Goal: Task Accomplishment & Management: Complete application form

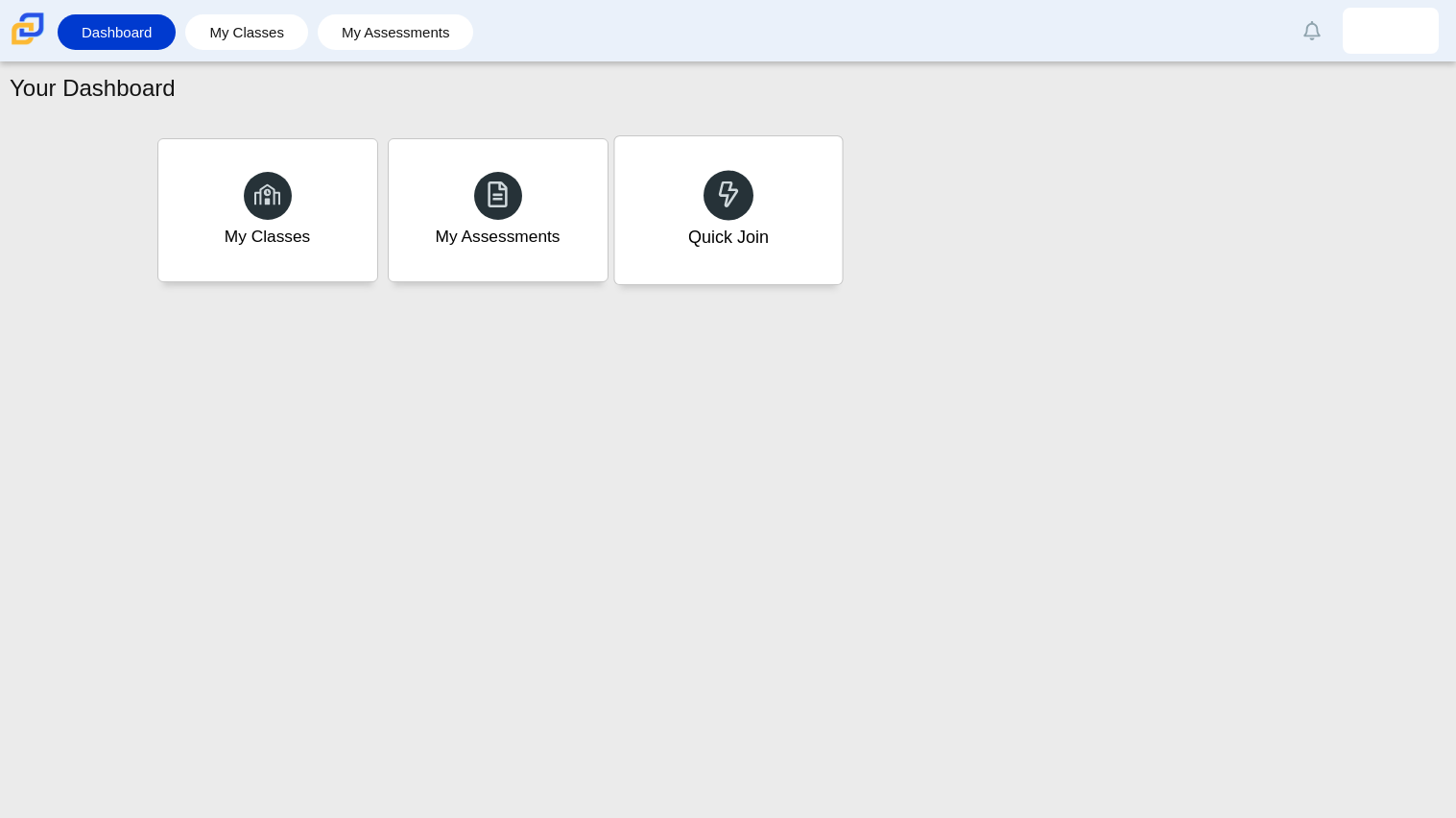
click at [684, 213] on div "Quick Join" at bounding box center [728, 209] width 228 height 148
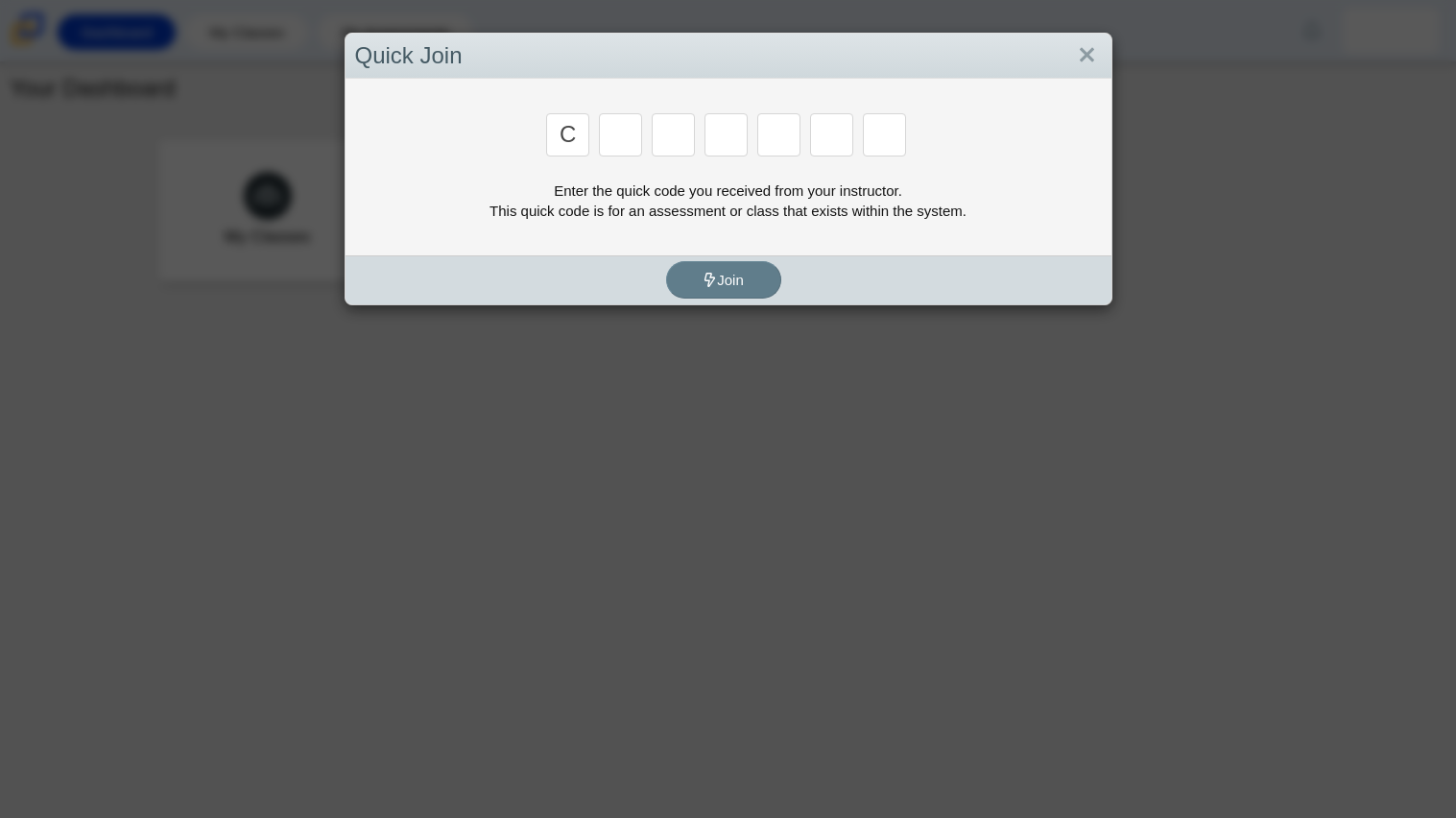
type input "c"
type input "x"
type input "d"
type input "c"
type input "s"
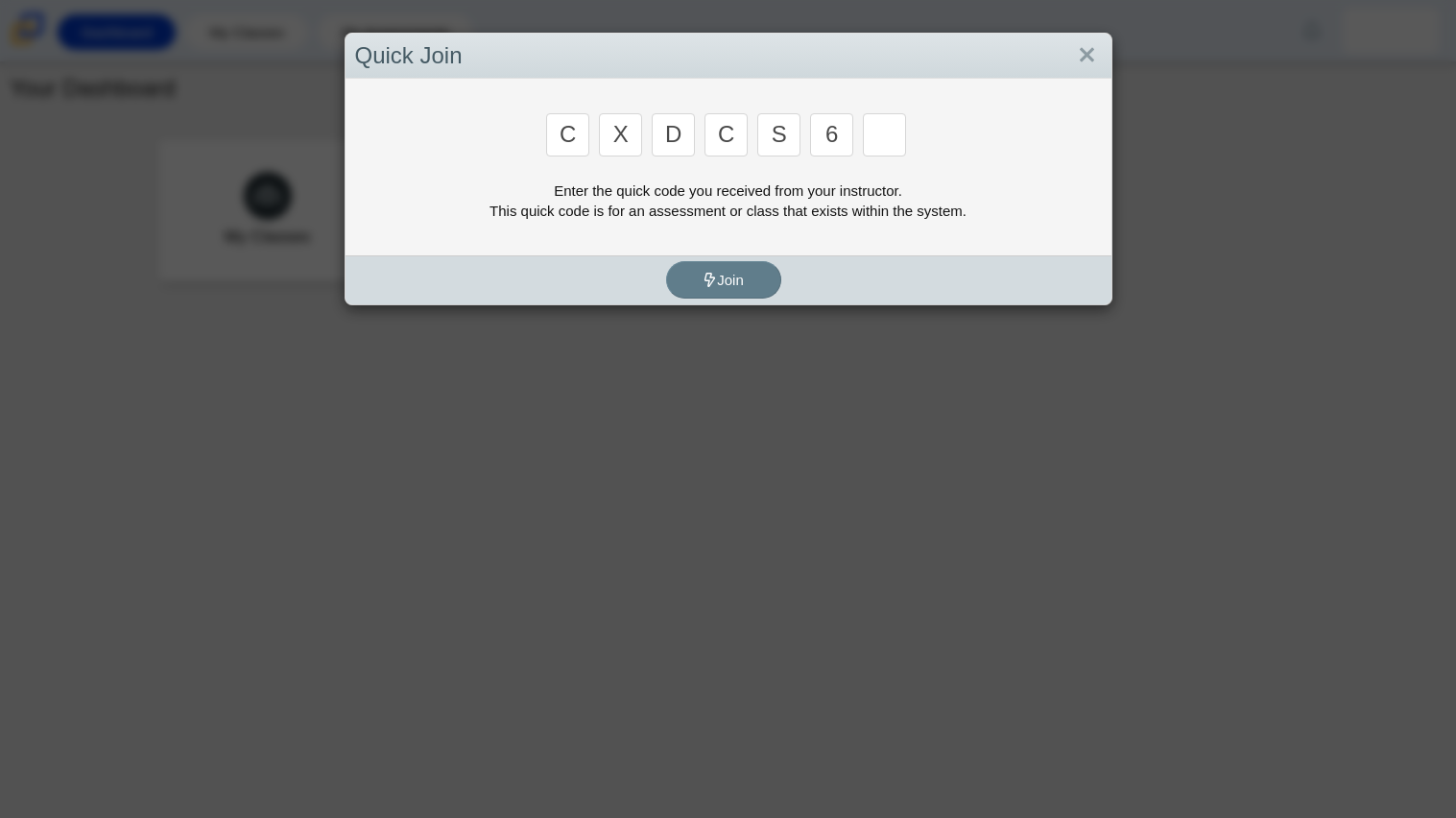
type input "6"
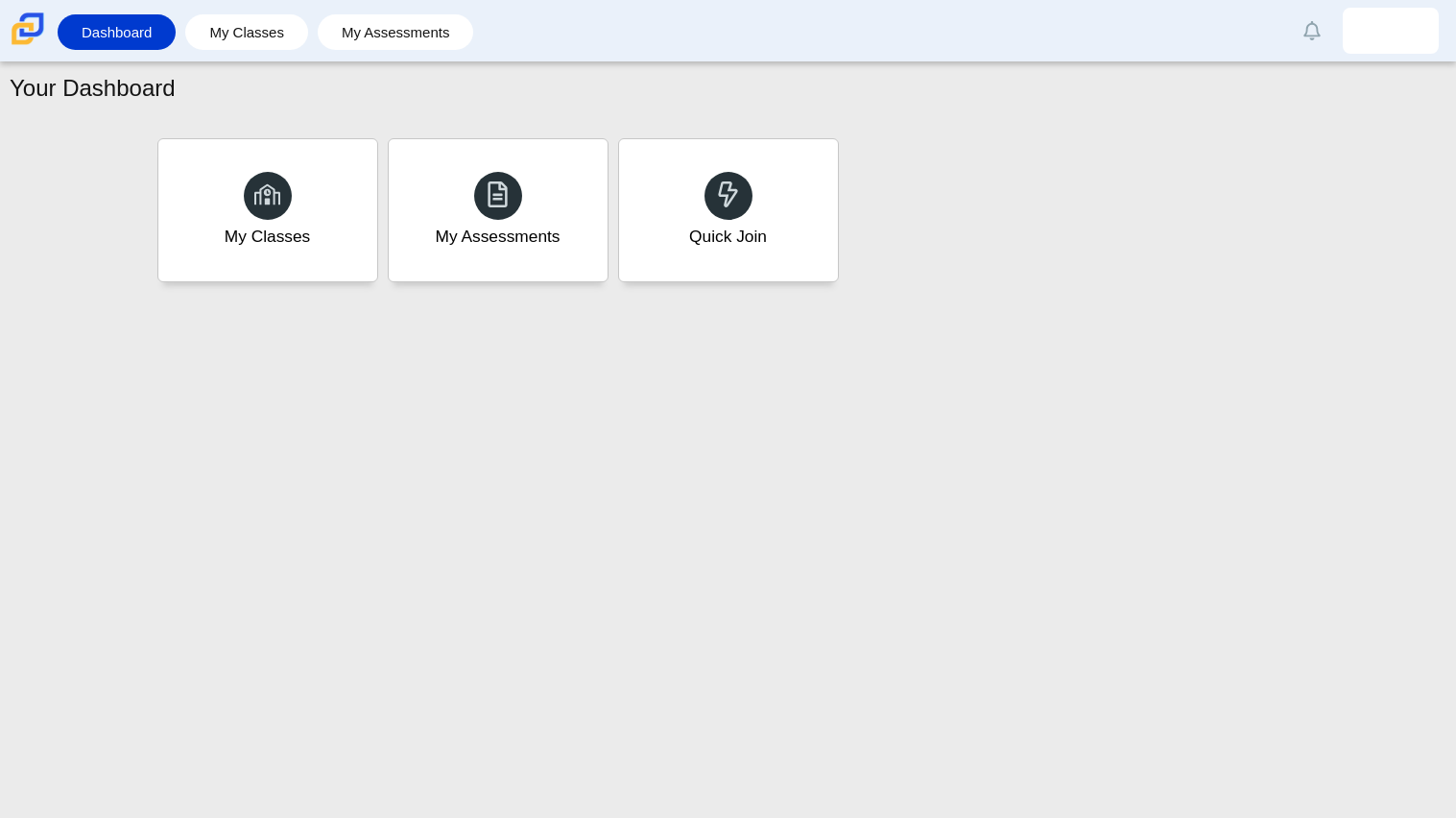
type input "s"
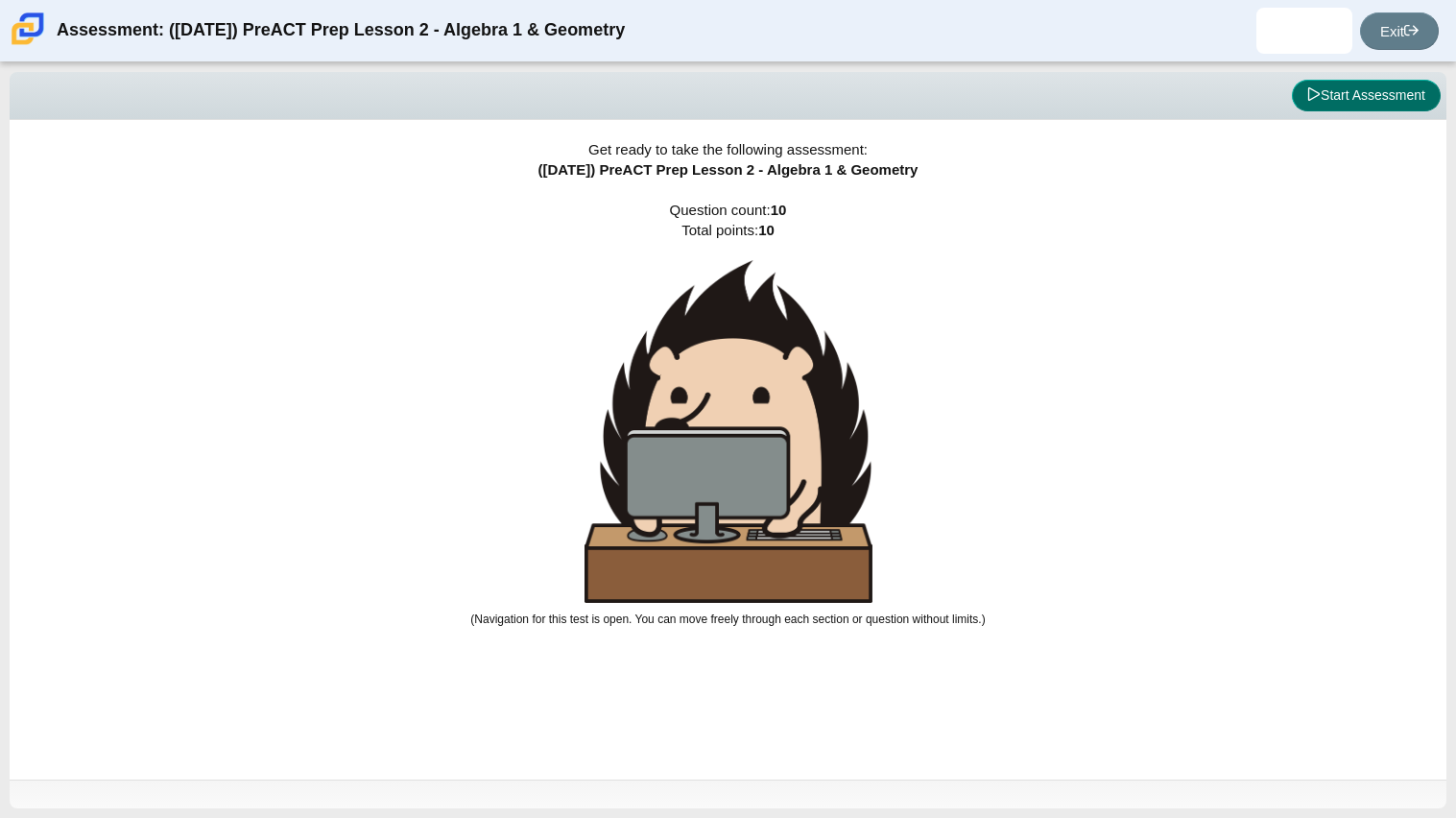
click at [1312, 87] on icon at bounding box center [1314, 94] width 14 height 14
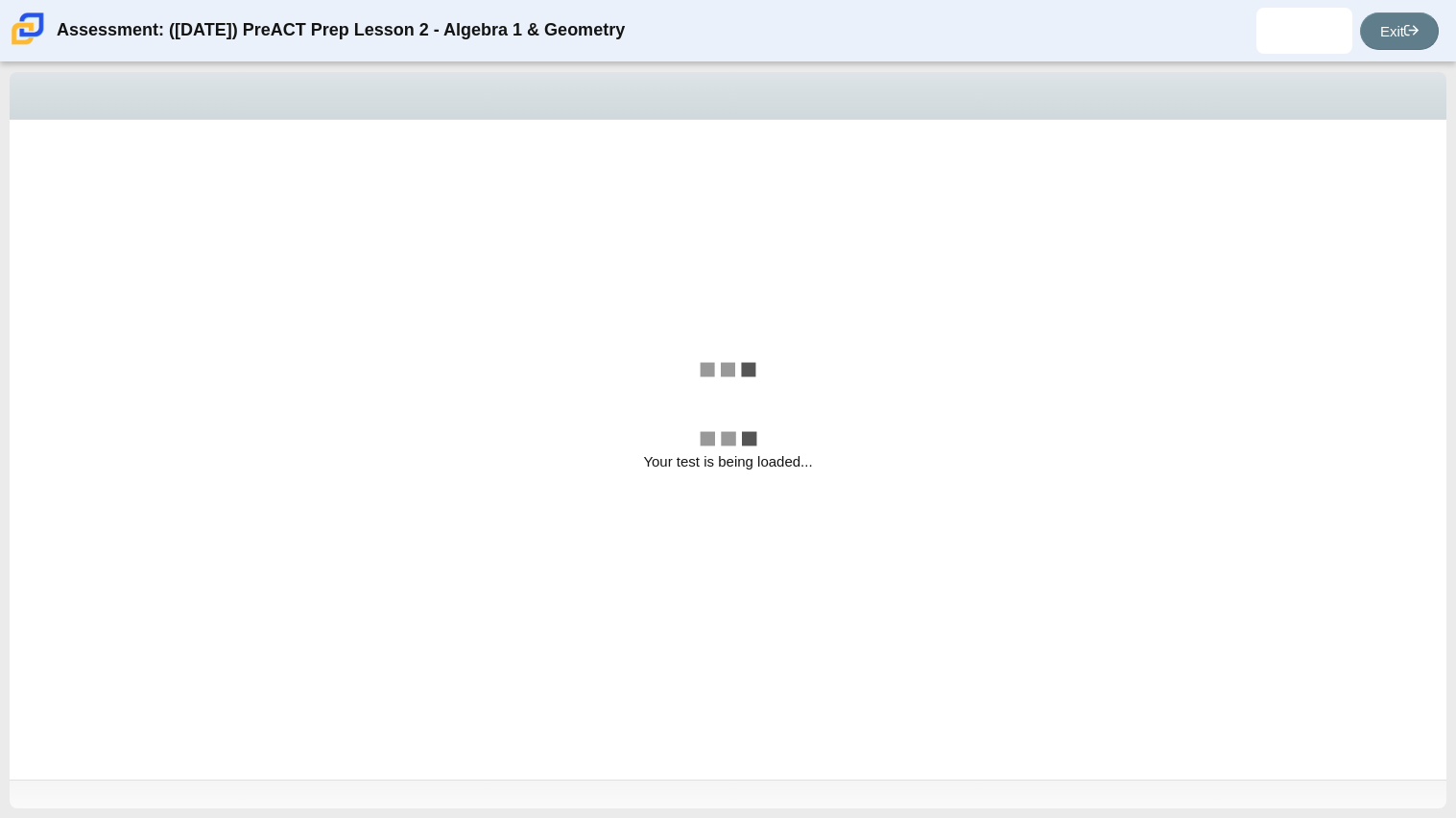
select select "bbf5d072-3e0b-44c4-9a12-6e7c9033f65b"
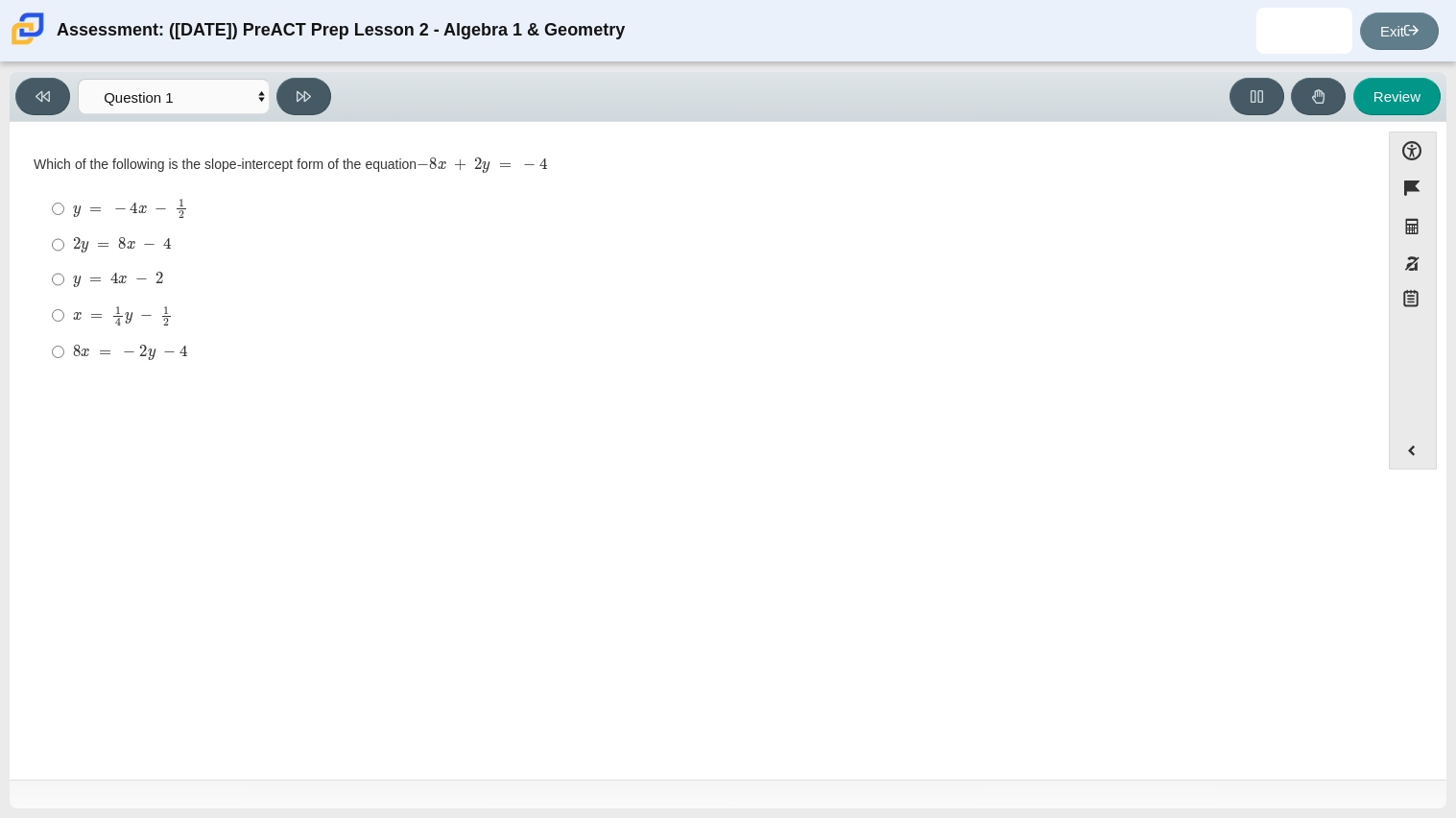
click at [94, 301] on mjx-container "x = 1 4 y − 1 2" at bounding box center [123, 313] width 100 height 36
click at [64, 301] on input "x = 1 4 y − 1 2 x = 1 4 y − 1 2" at bounding box center [58, 315] width 13 height 37
radio input "true"
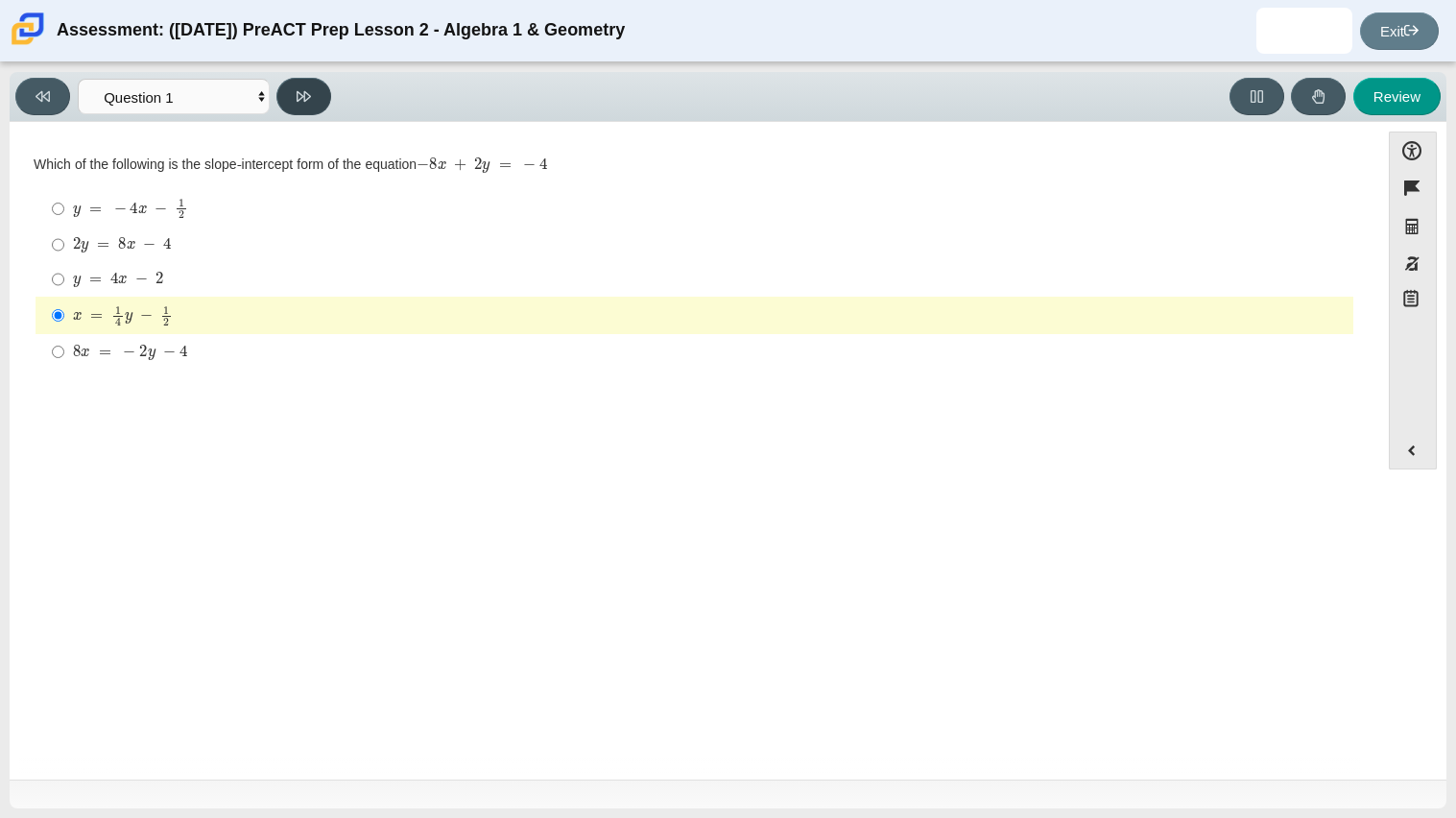
click at [302, 89] on icon at bounding box center [303, 96] width 15 height 15
select select "ed62e223-81bd-4cbf-ab48-ab975844bd1f"
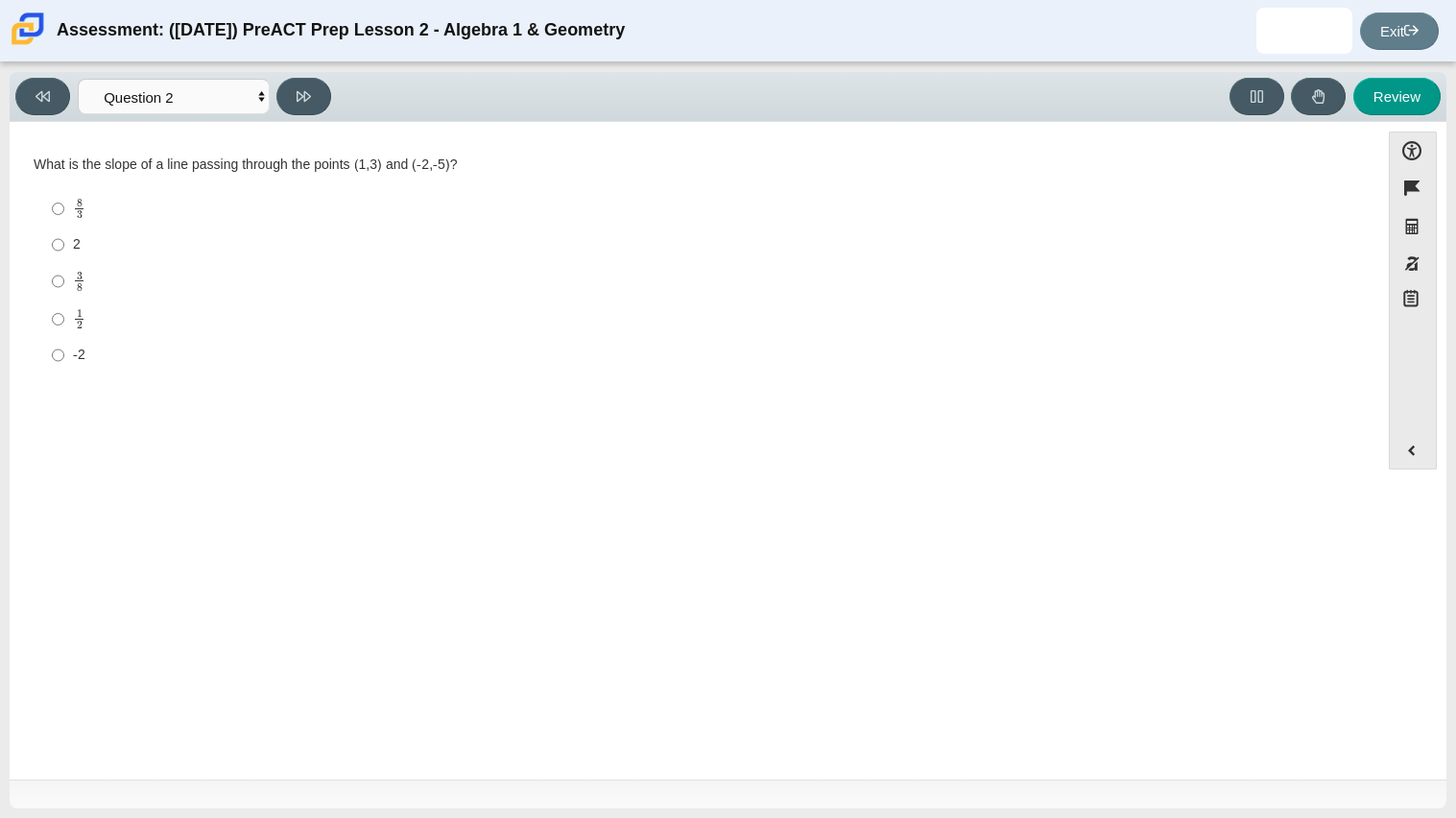
click at [84, 197] on div "8 3" at bounding box center [709, 208] width 1272 height 22
click at [64, 197] on input "8 3 8 thirds" at bounding box center [58, 208] width 13 height 37
radio input "true"
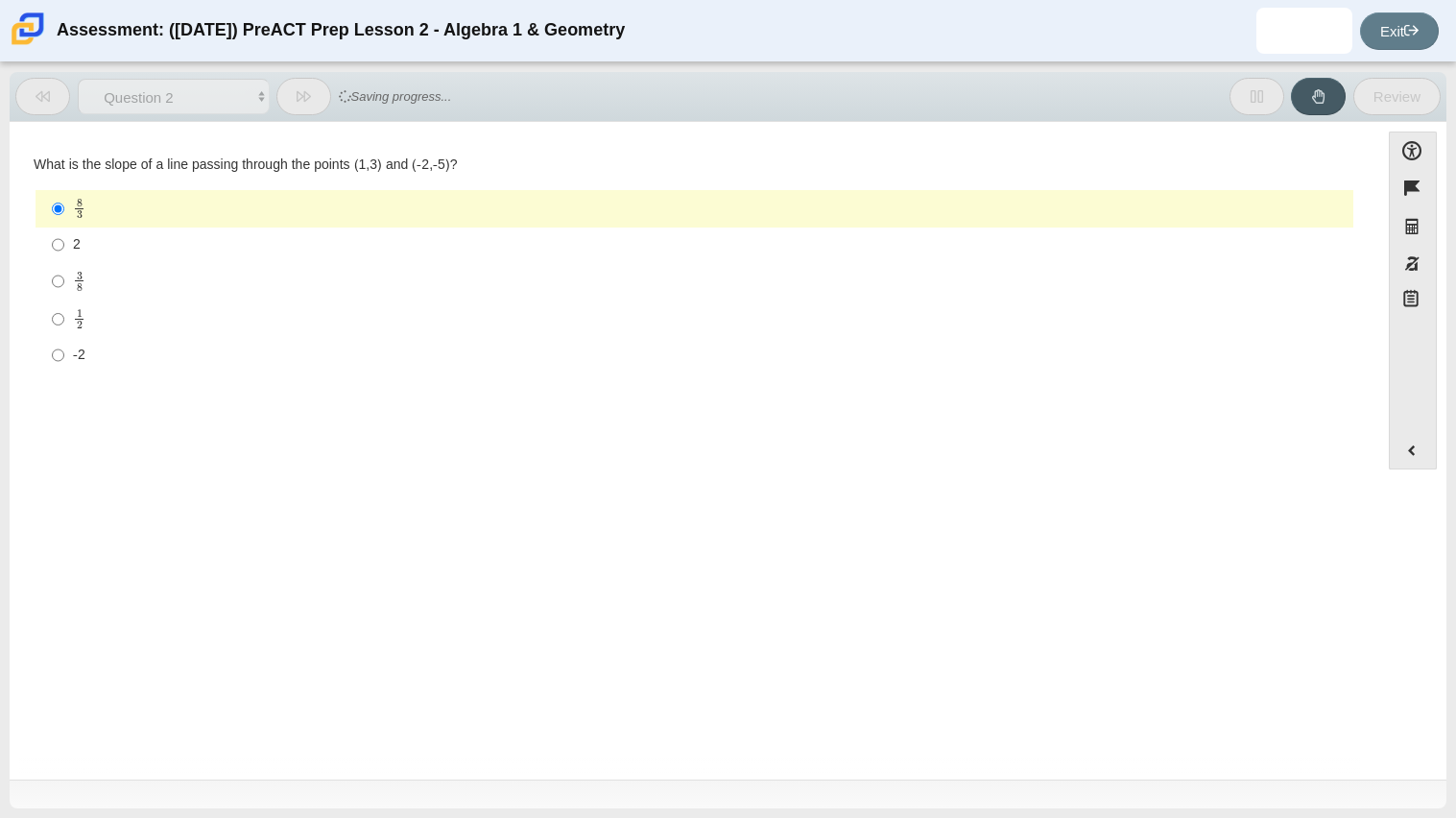
click at [292, 96] on button at bounding box center [304, 97] width 55 height 37
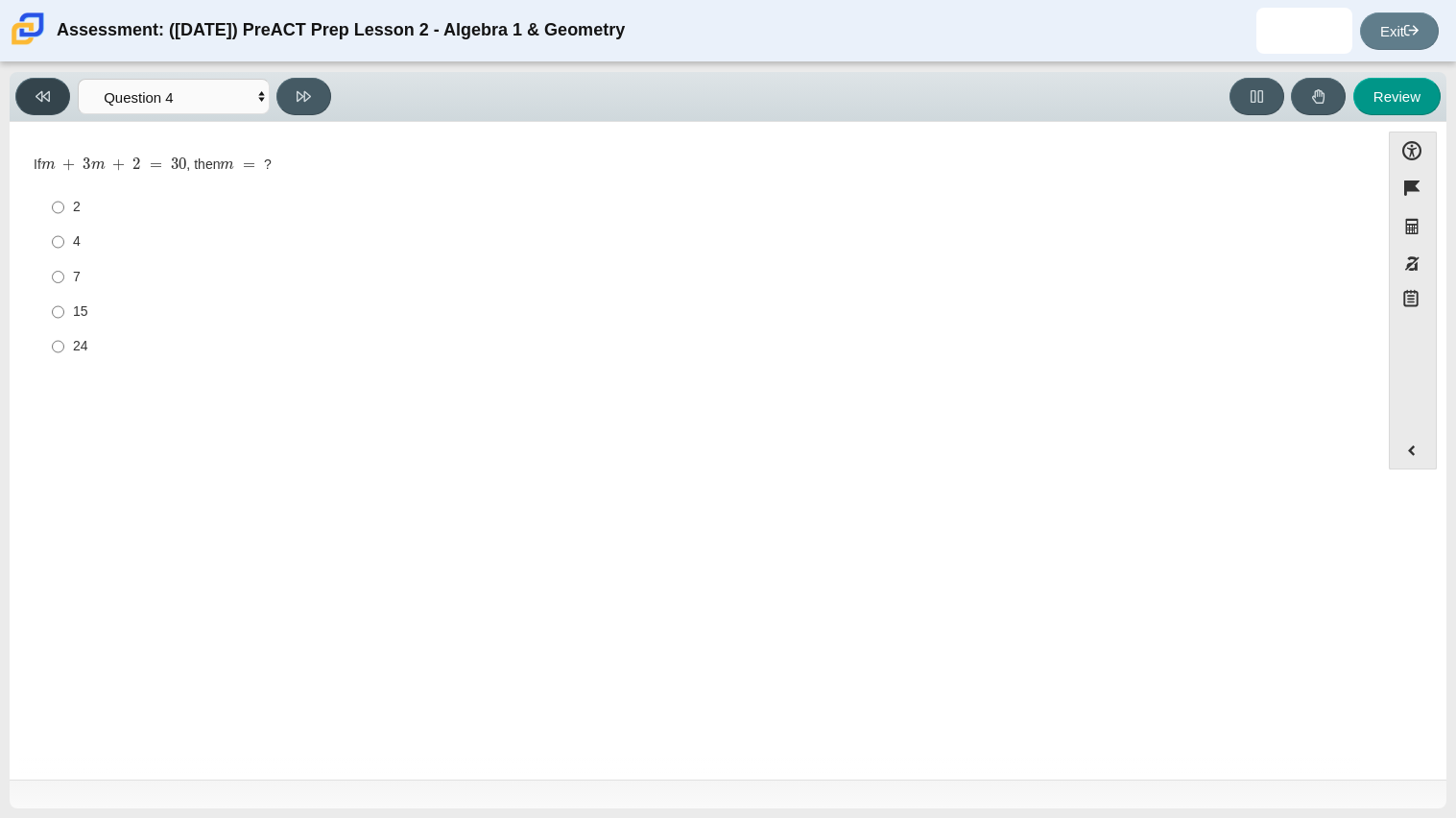
click at [38, 102] on icon at bounding box center [42, 96] width 15 height 15
select select "97f4f5fa-a52e-4fed-af51-565bfcdf47cb"
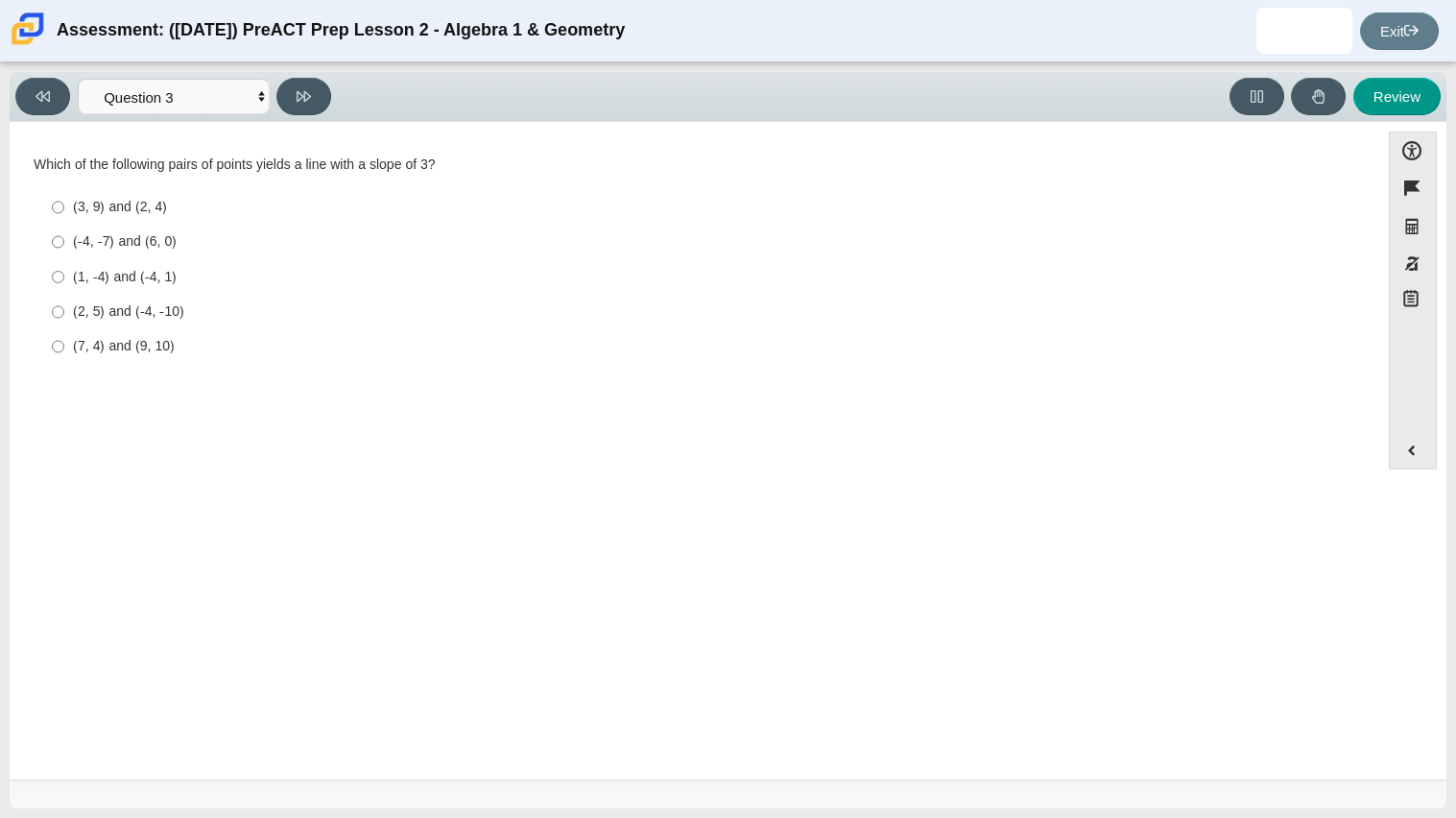
click at [81, 346] on div "(7, 4) and (9, 10)" at bounding box center [709, 347] width 1272 height 20
click at [64, 346] on input "(7, 4) and (9, 10) (7, 4) and (9, 10)" at bounding box center [58, 346] width 13 height 34
radio input "true"
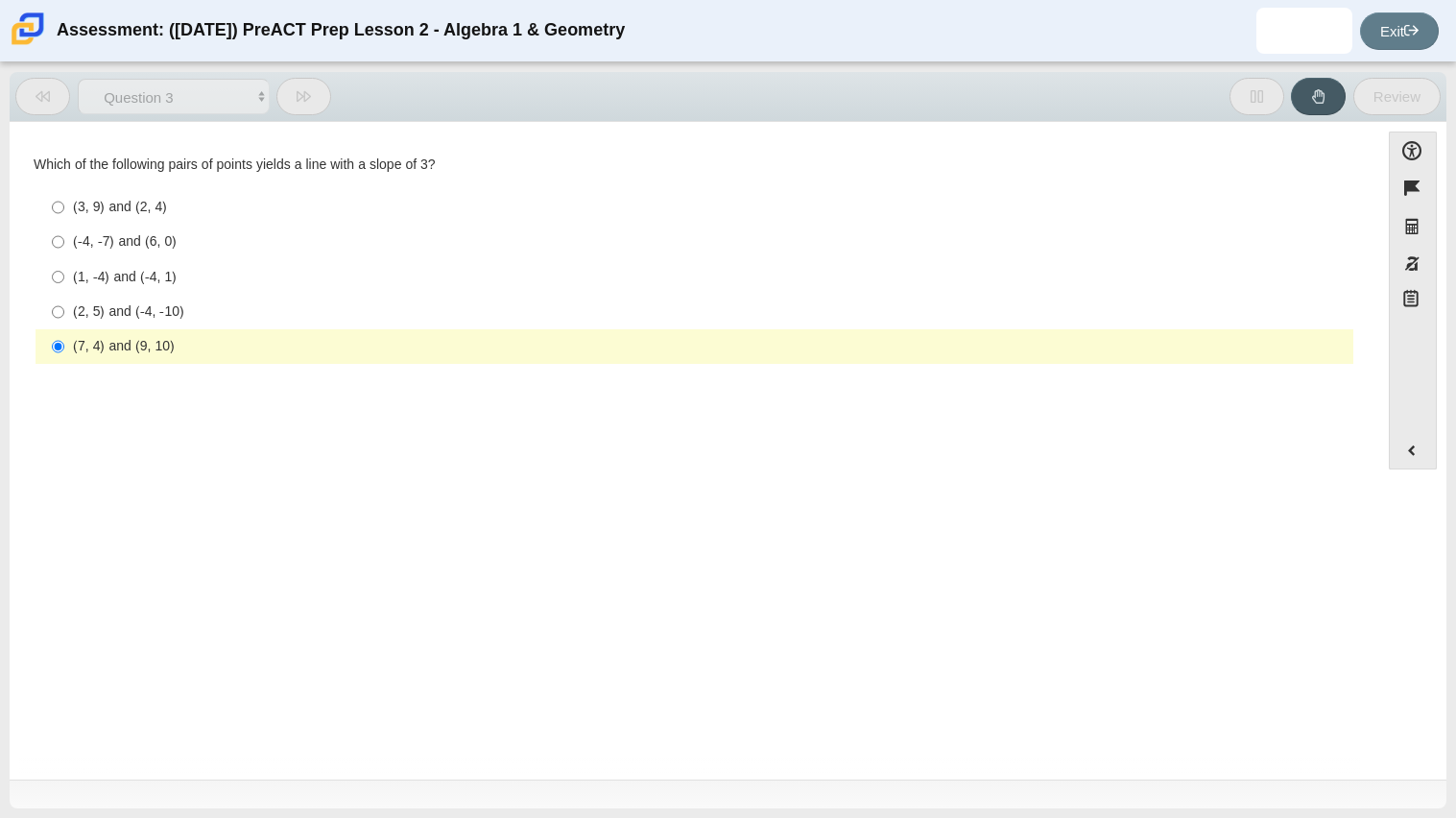
click at [81, 346] on div "(7, 4) and (9, 10)" at bounding box center [709, 347] width 1272 height 20
click at [64, 346] on input "(7, 4) and (9, 10) (7, 4) and (9, 10)" at bounding box center [58, 346] width 13 height 34
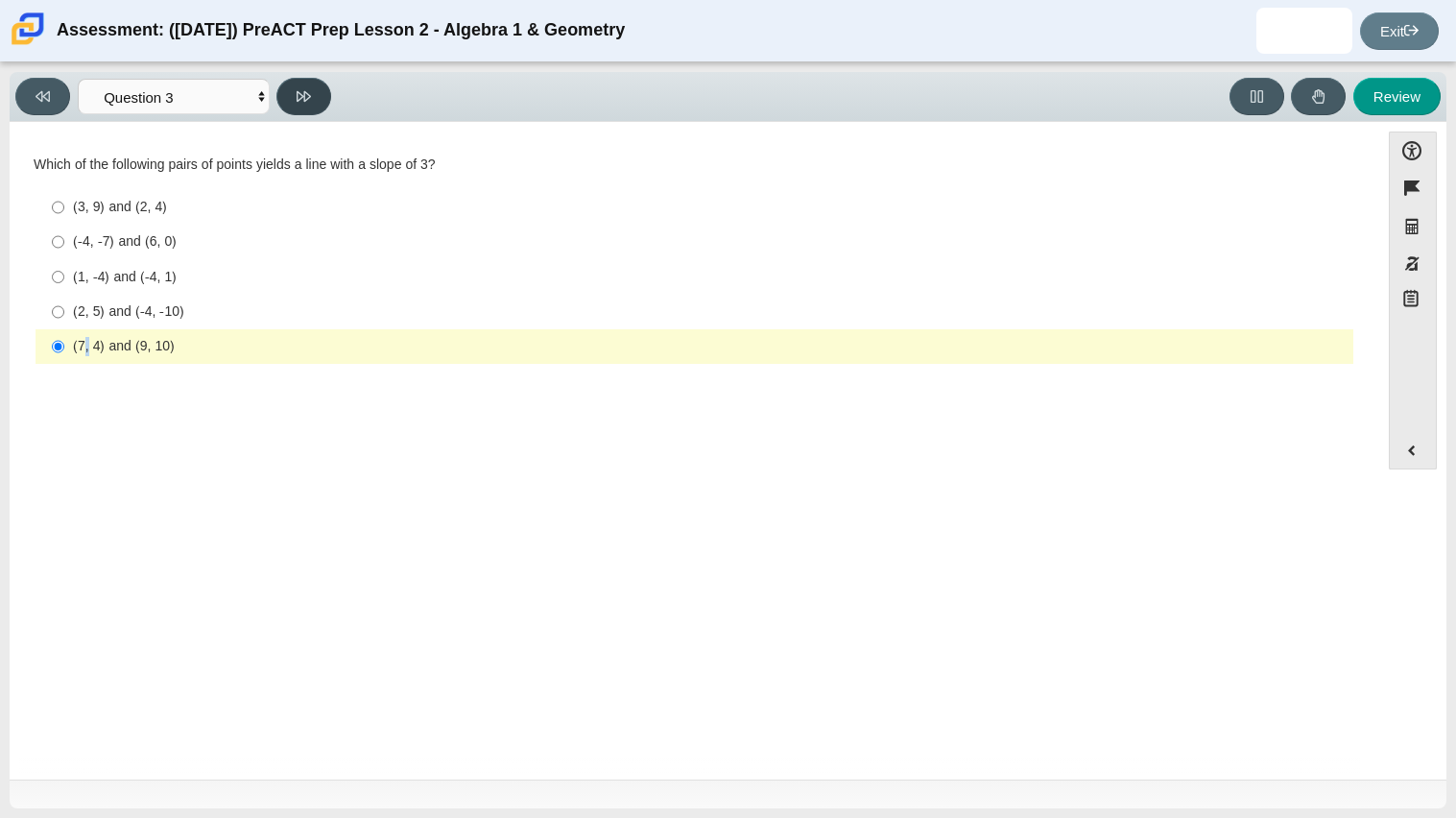
click at [293, 99] on button at bounding box center [304, 97] width 55 height 37
select select "89427bb7-e313-4f00-988f-8b8255897029"
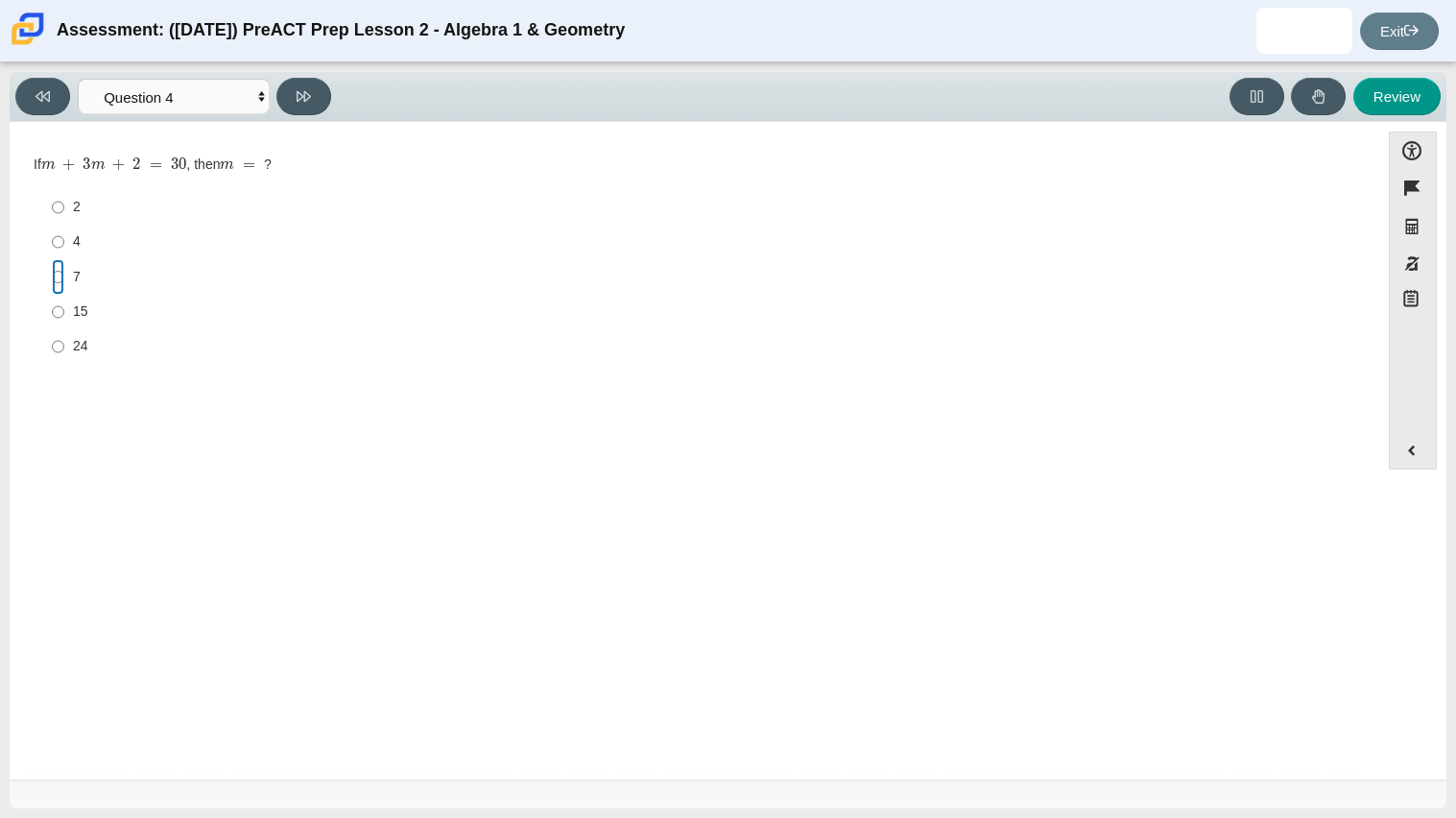
click at [55, 261] on input "7 7" at bounding box center [58, 276] width 13 height 34
radio input "true"
click at [55, 261] on input "7 7" at bounding box center [58, 276] width 13 height 34
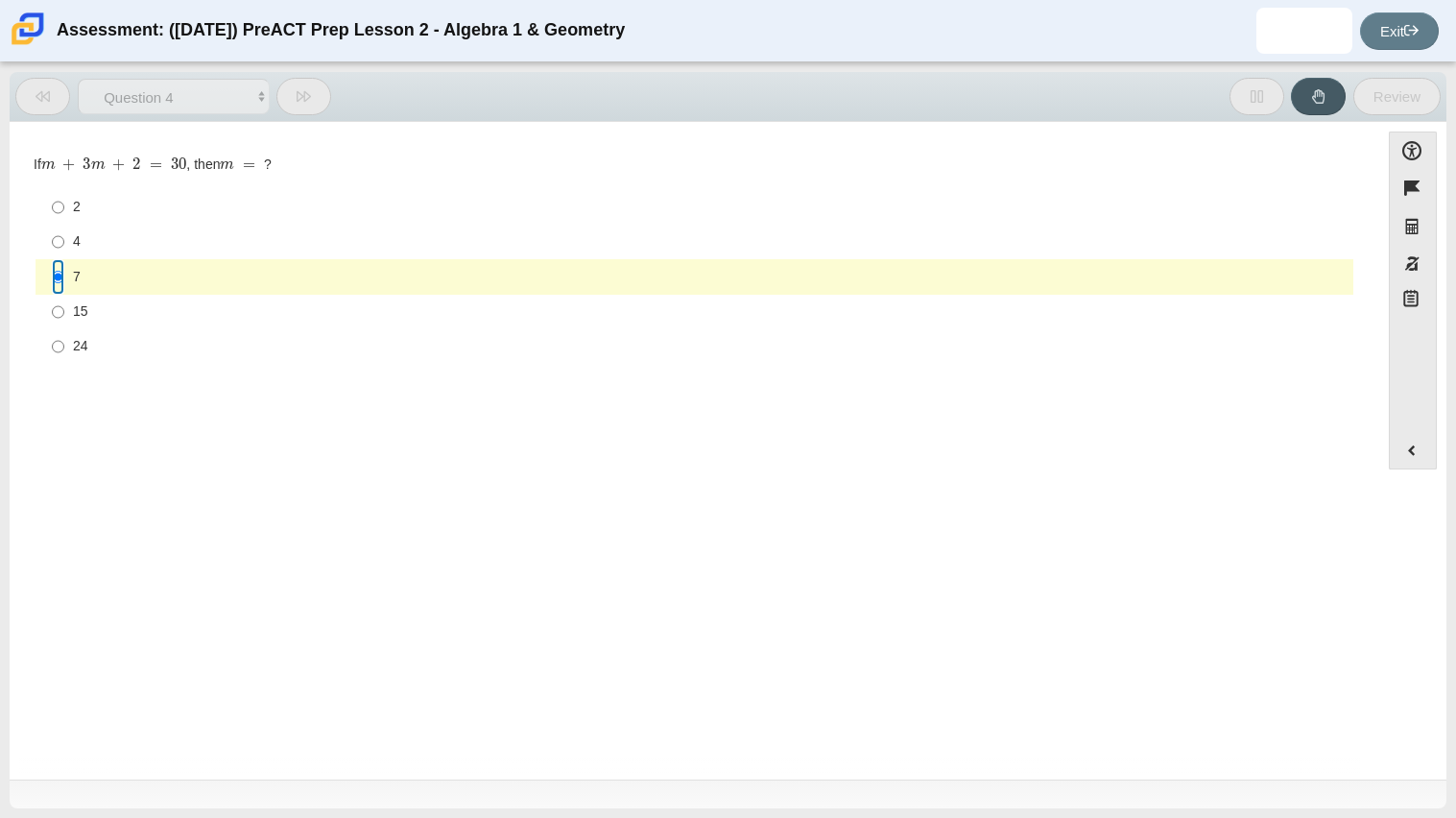
click at [55, 261] on input "7 7" at bounding box center [58, 276] width 13 height 34
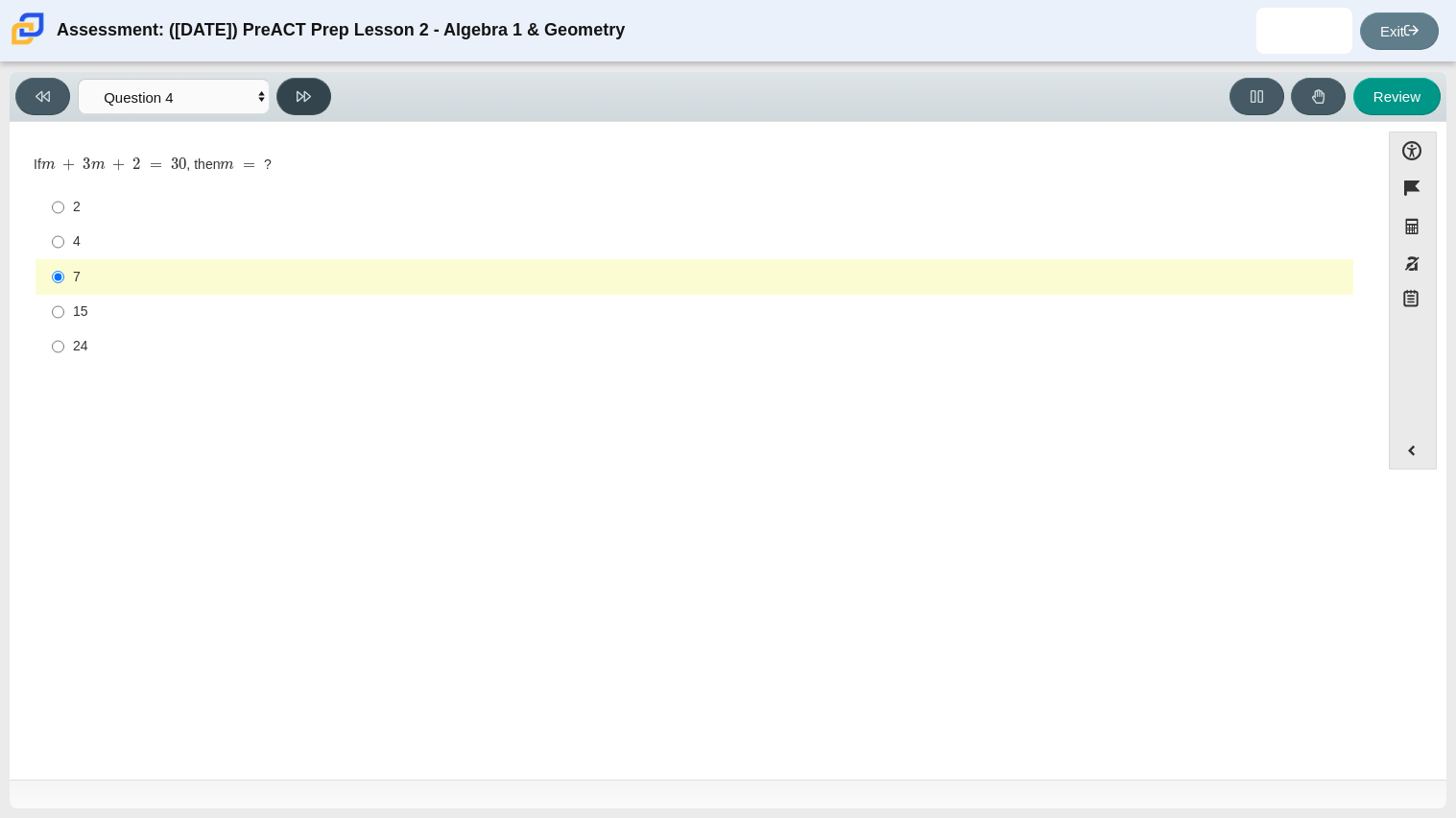
click at [293, 97] on button at bounding box center [304, 97] width 55 height 37
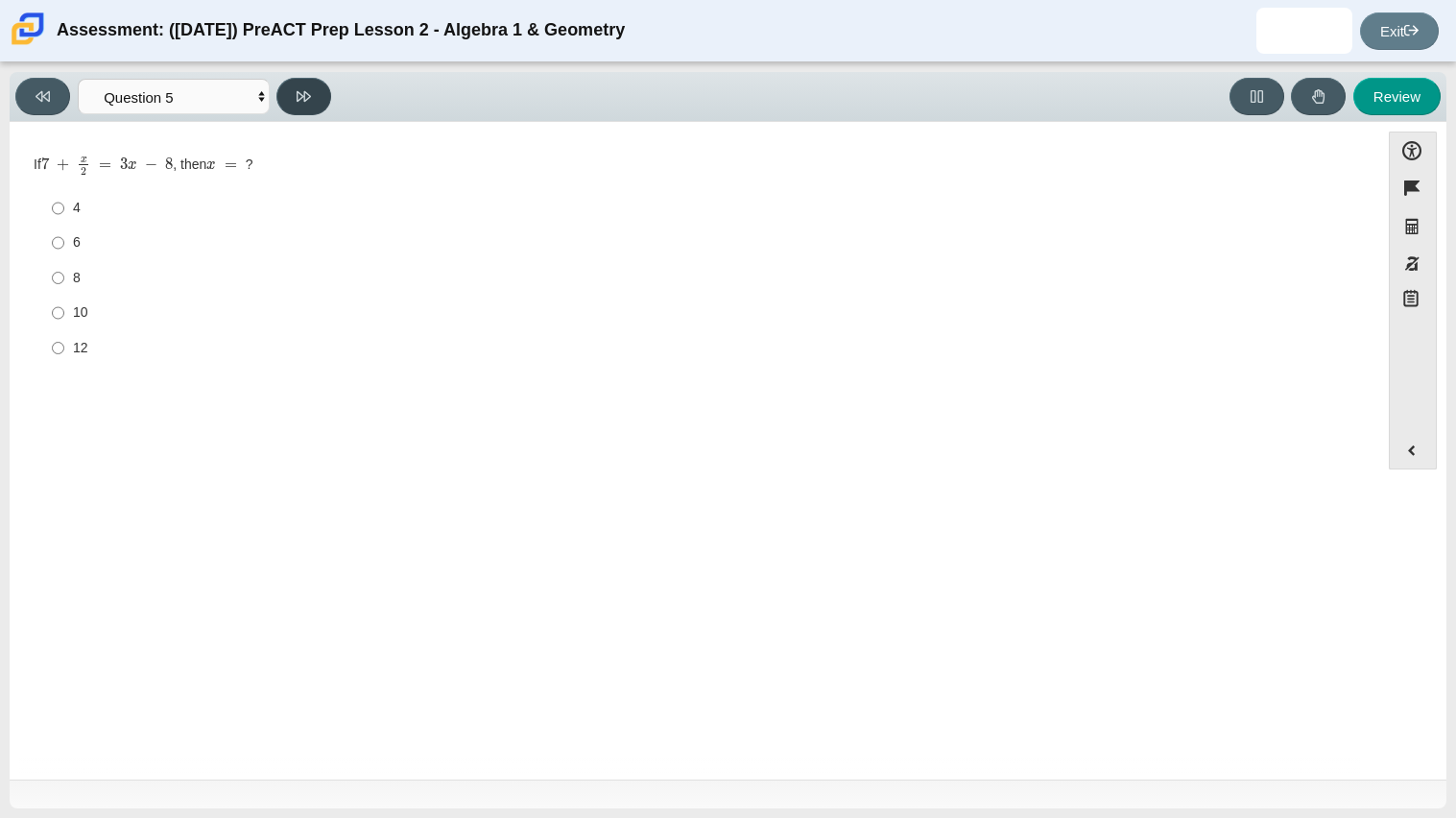
click at [293, 97] on button at bounding box center [304, 97] width 55 height 37
click at [69, 100] on button at bounding box center [43, 97] width 55 height 37
select select "489dcffd-4e6a-49cf-a9d6-ad1d4a911a4e"
click at [138, 509] on div "Question If 7 + x 2 = 3 x − 8 , then x = ? Responses 4 4 6 6 8 8 10 10 12 12" at bounding box center [695, 453] width 1350 height 636
click at [78, 280] on div "8" at bounding box center [709, 279] width 1272 height 20
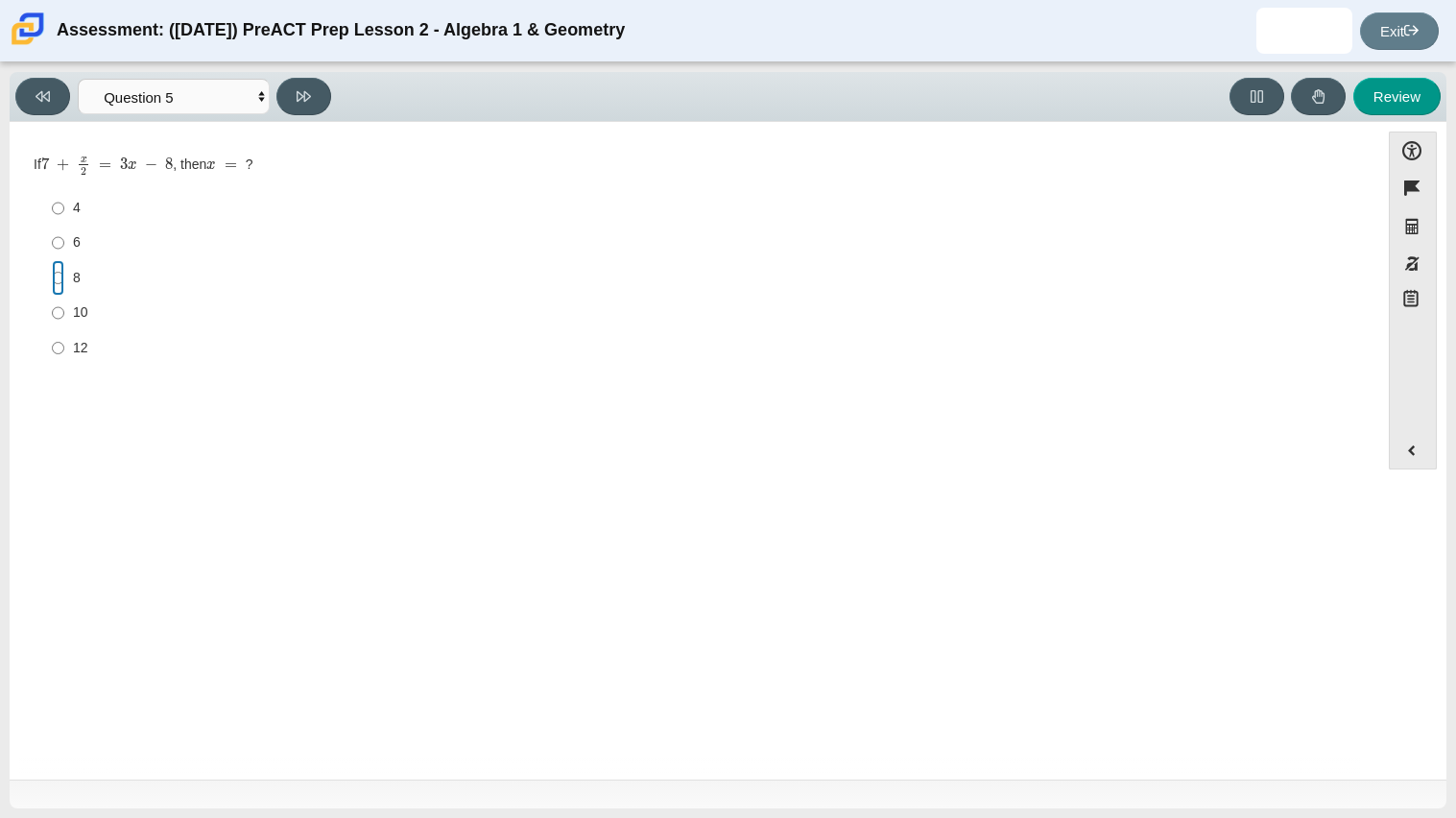
click at [64, 280] on input "8 8" at bounding box center [58, 277] width 13 height 34
radio input "true"
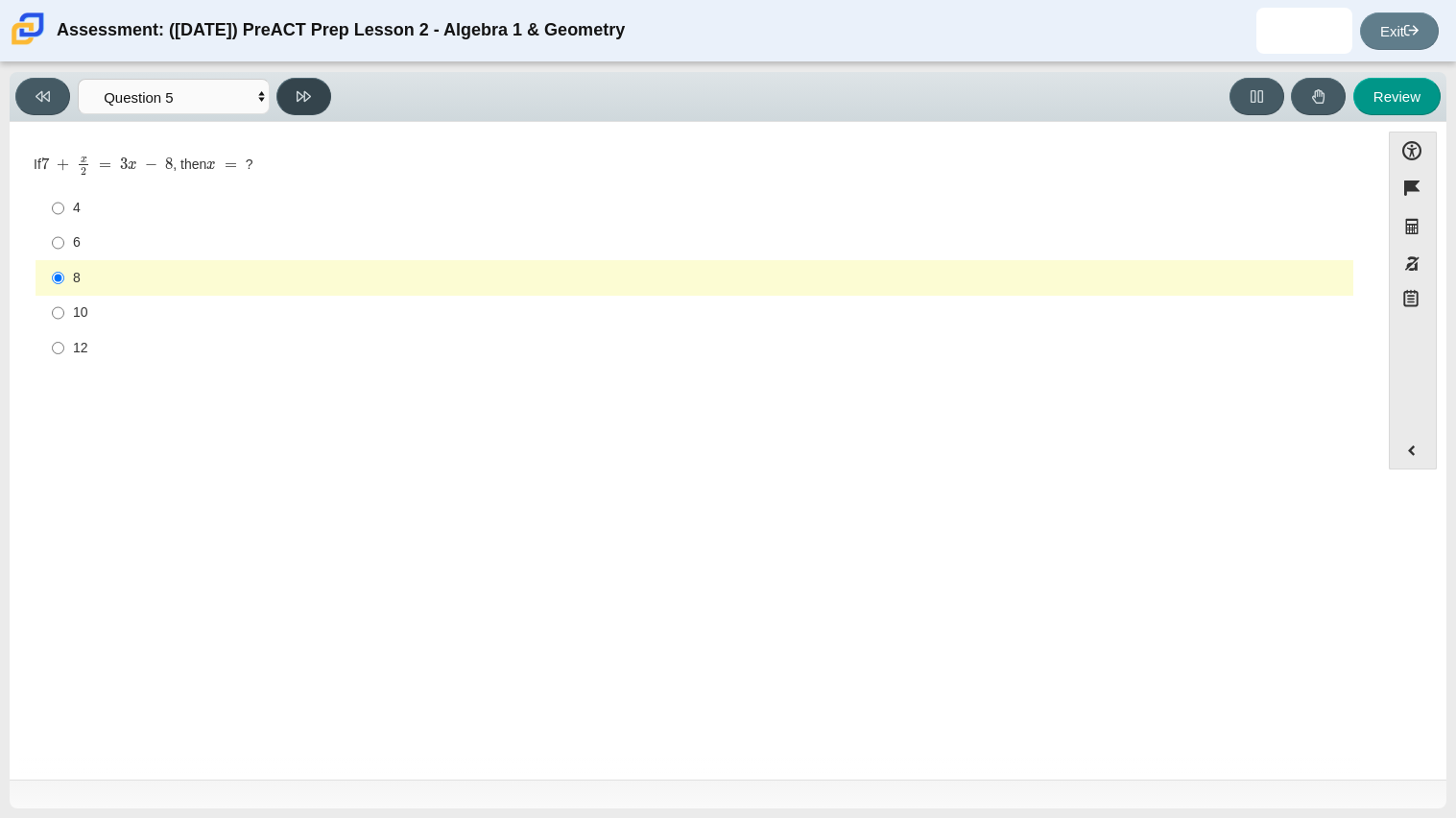
click at [302, 106] on button at bounding box center [304, 97] width 55 height 37
select select "210571de-36a6-4d8e-a361-ceff8ef801dc"
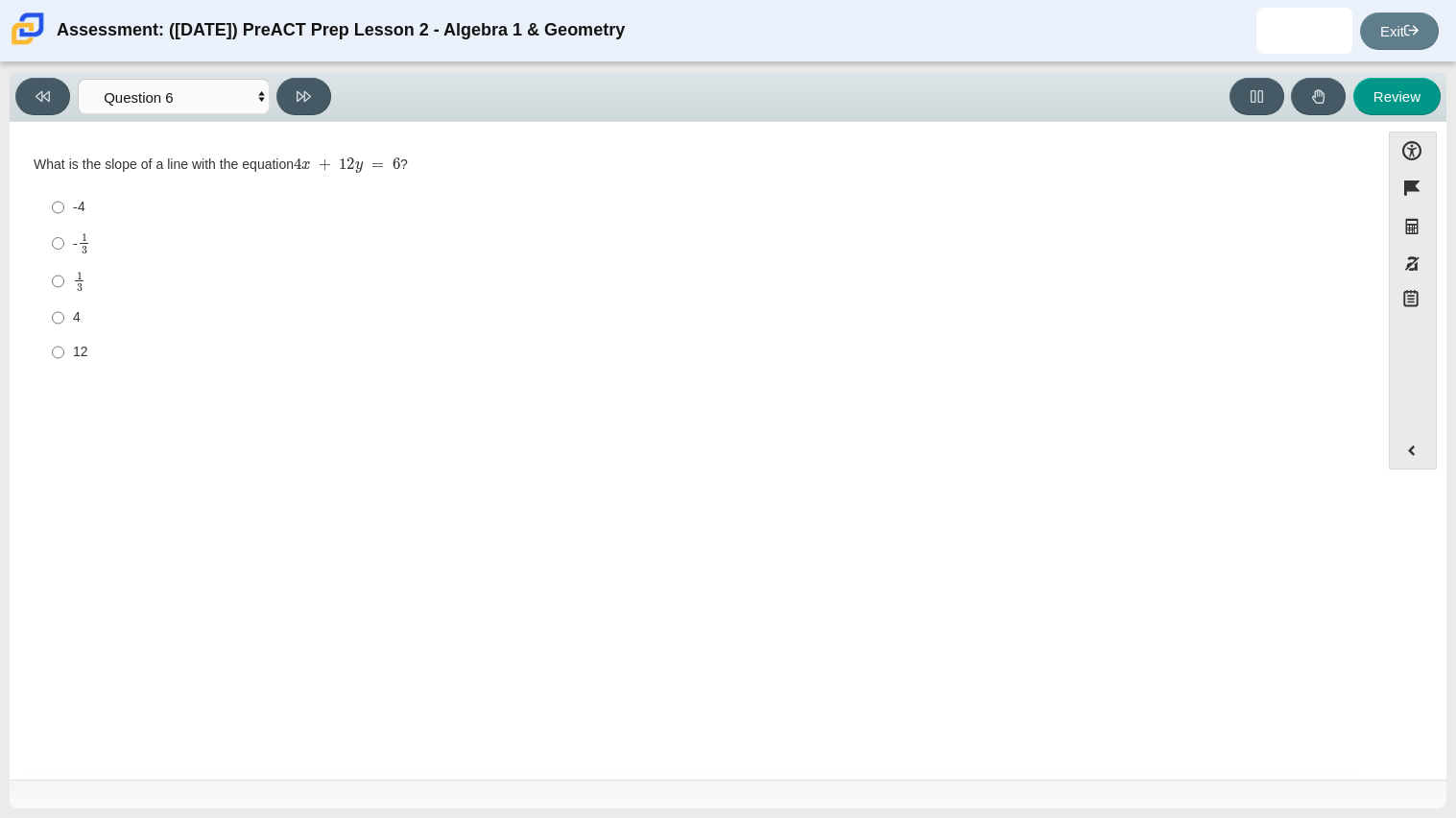
click at [117, 286] on div "1 3" at bounding box center [709, 281] width 1272 height 22
click at [64, 286] on input "1 3 1 third" at bounding box center [58, 280] width 13 height 37
radio input "true"
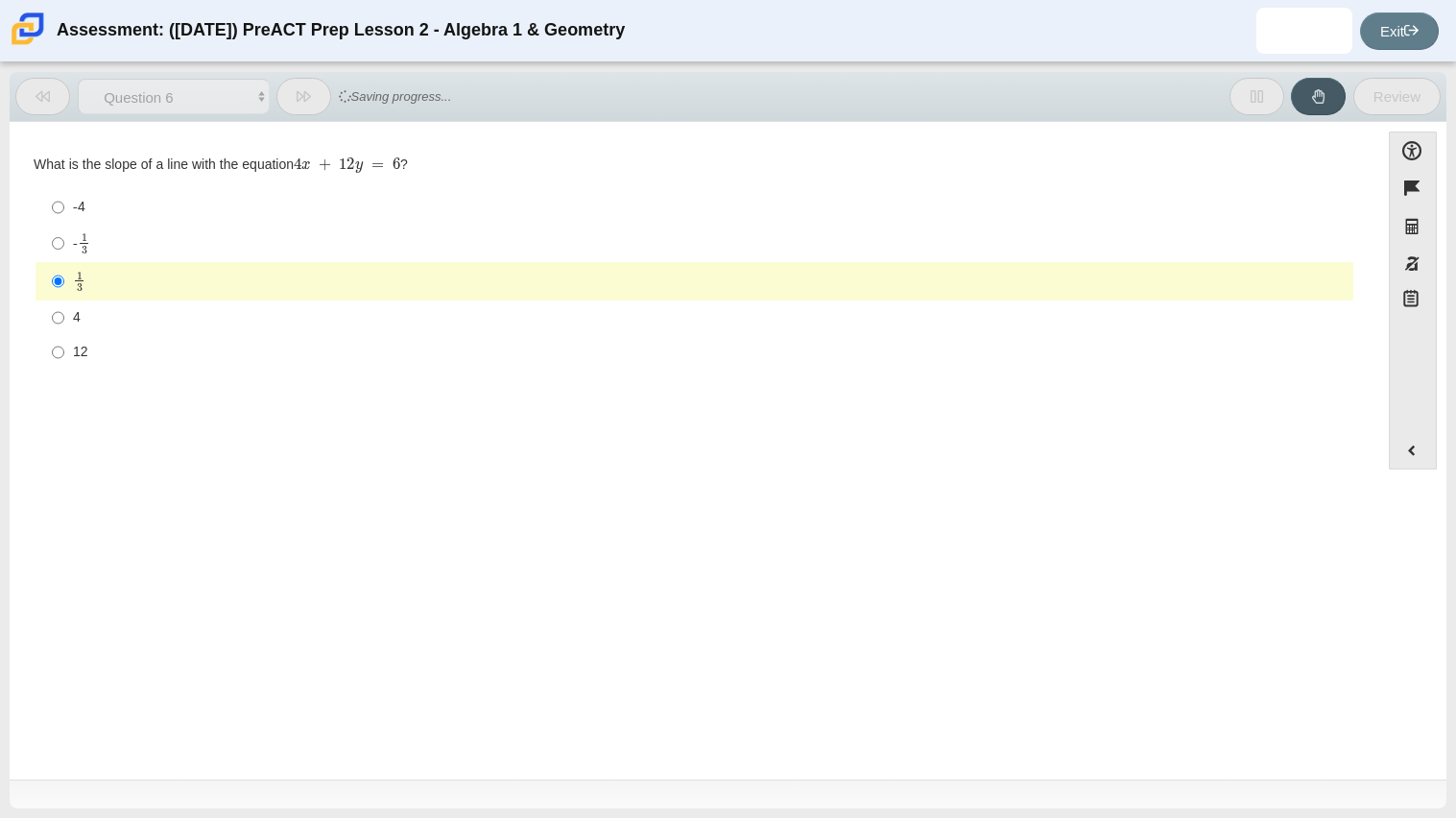
click at [295, 100] on button at bounding box center [304, 97] width 55 height 37
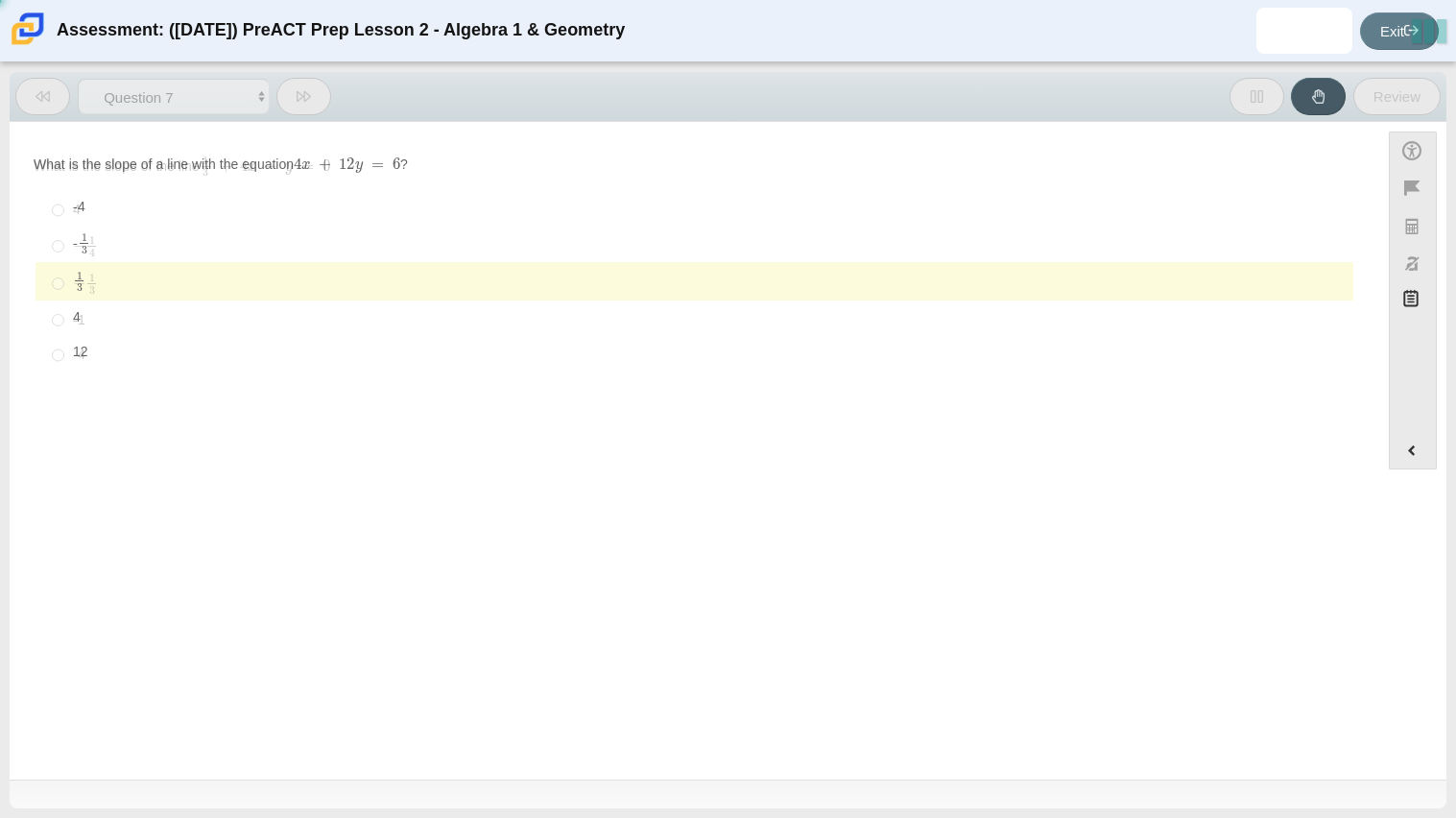
click at [295, 100] on button at bounding box center [304, 97] width 55 height 37
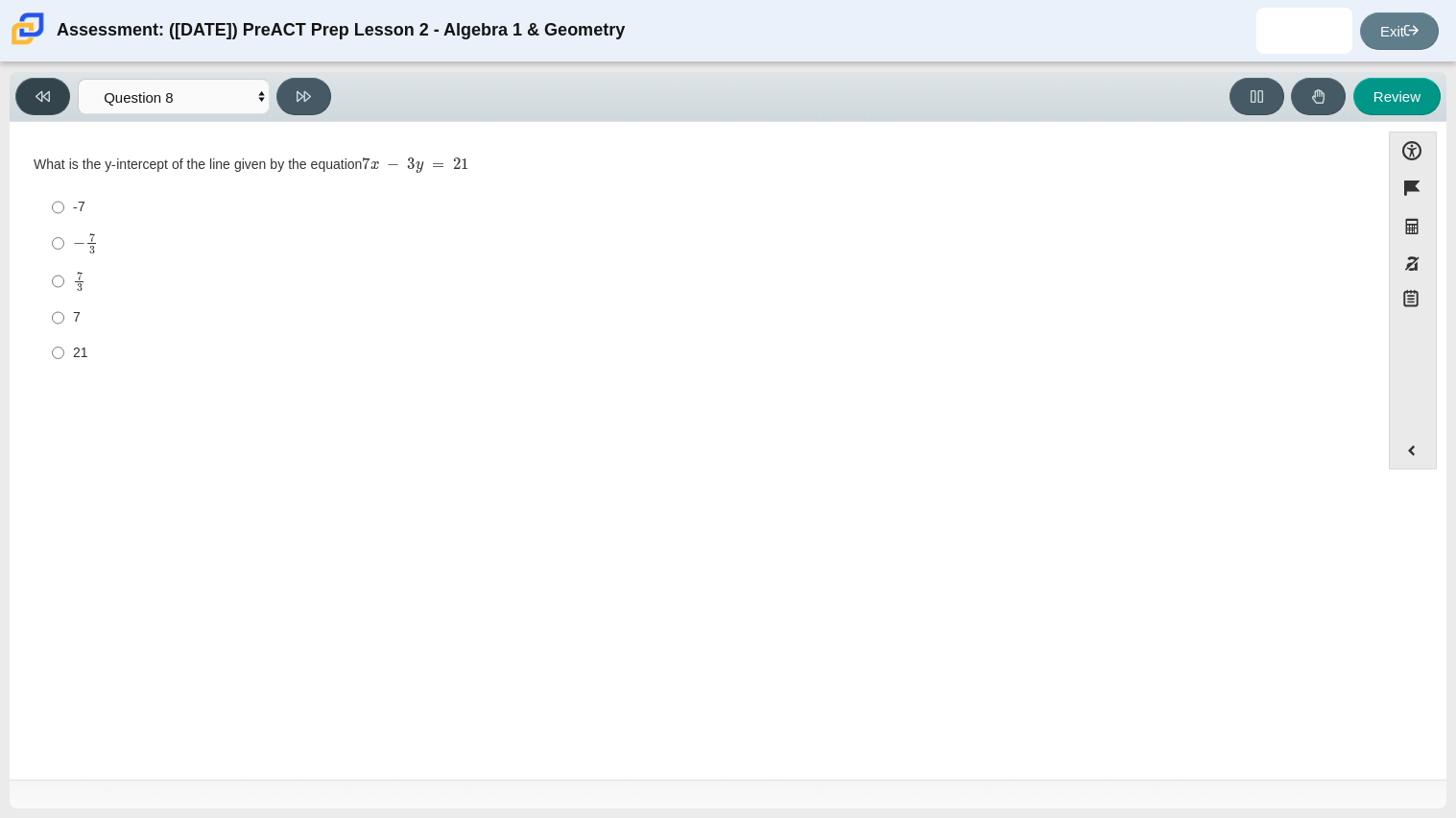
click at [33, 101] on button at bounding box center [43, 97] width 55 height 37
select select "ec95ace6-bebc-42b8-9428-40567494d4da"
click at [123, 282] on div "− 1 3" at bounding box center [709, 283] width 1272 height 22
click at [64, 282] on input "− 1 3 negative 1 third" at bounding box center [58, 283] width 13 height 37
radio input "true"
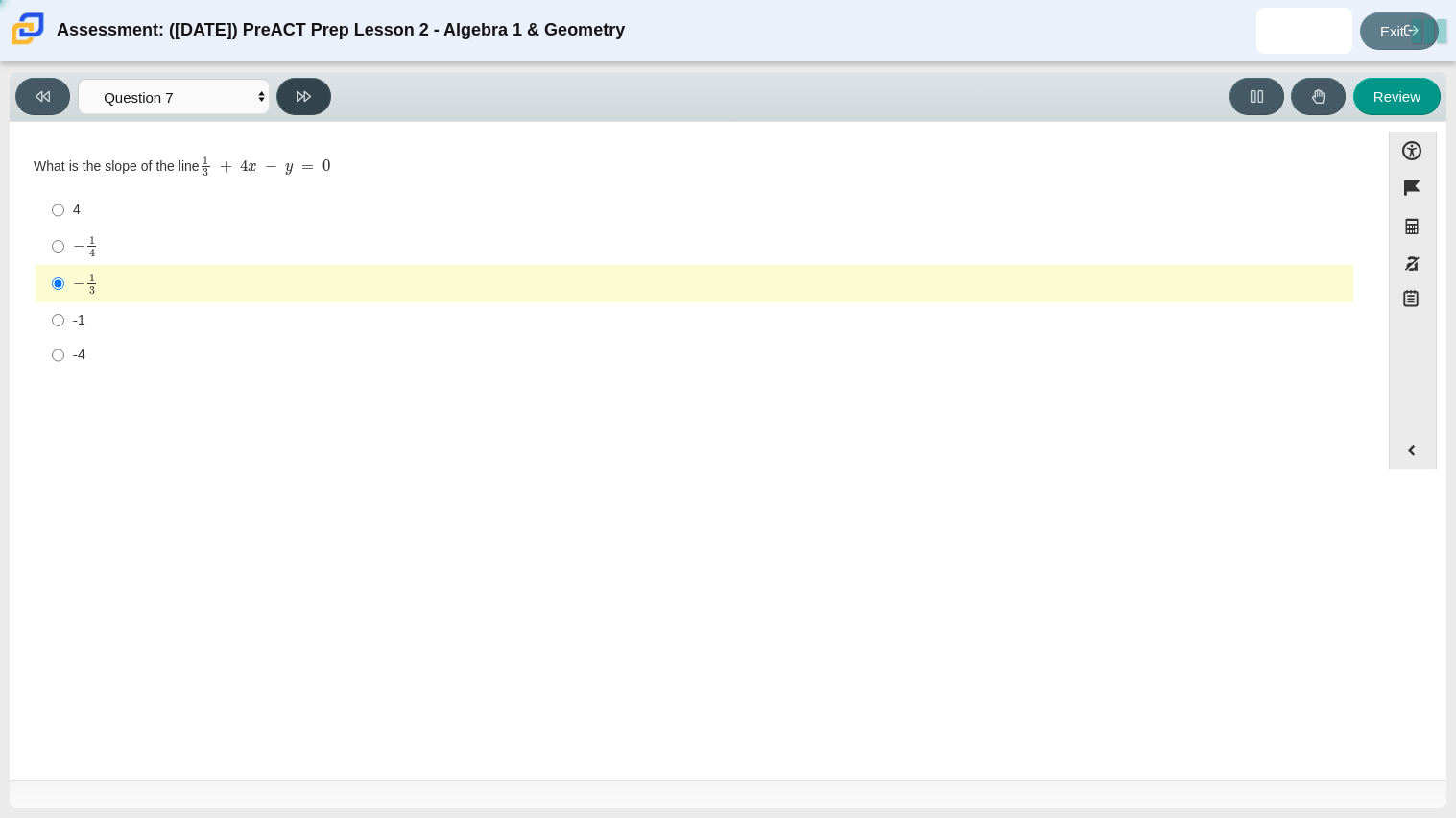
click at [312, 111] on button at bounding box center [304, 97] width 55 height 37
select select "ce81fe10-bf29-4b5e-8bd7-4f47f2fed4d8"
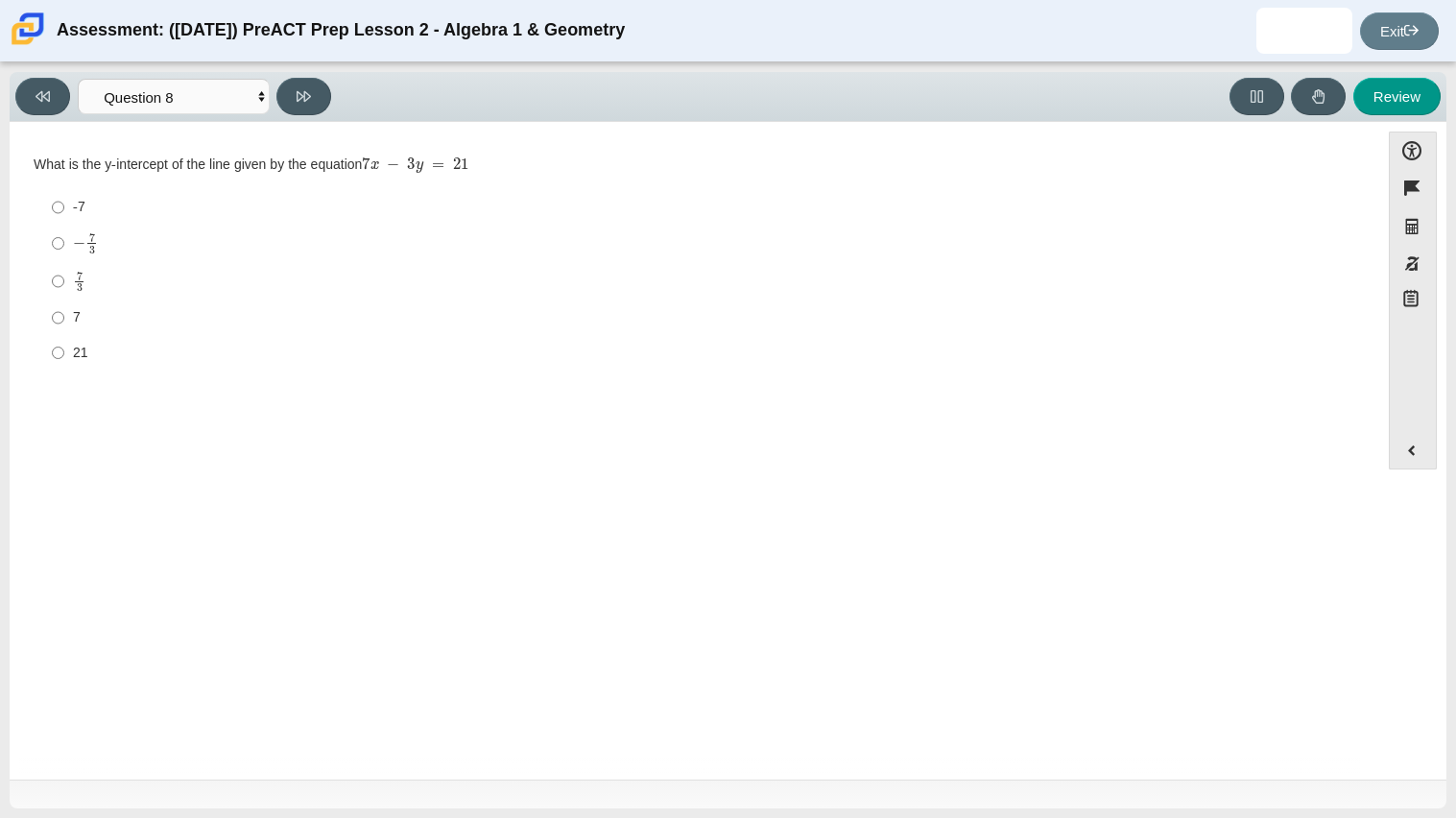
click at [89, 272] on div "7 3" at bounding box center [709, 281] width 1272 height 22
click at [64, 272] on input "7 3 7 thirds" at bounding box center [58, 280] width 13 height 37
radio input "true"
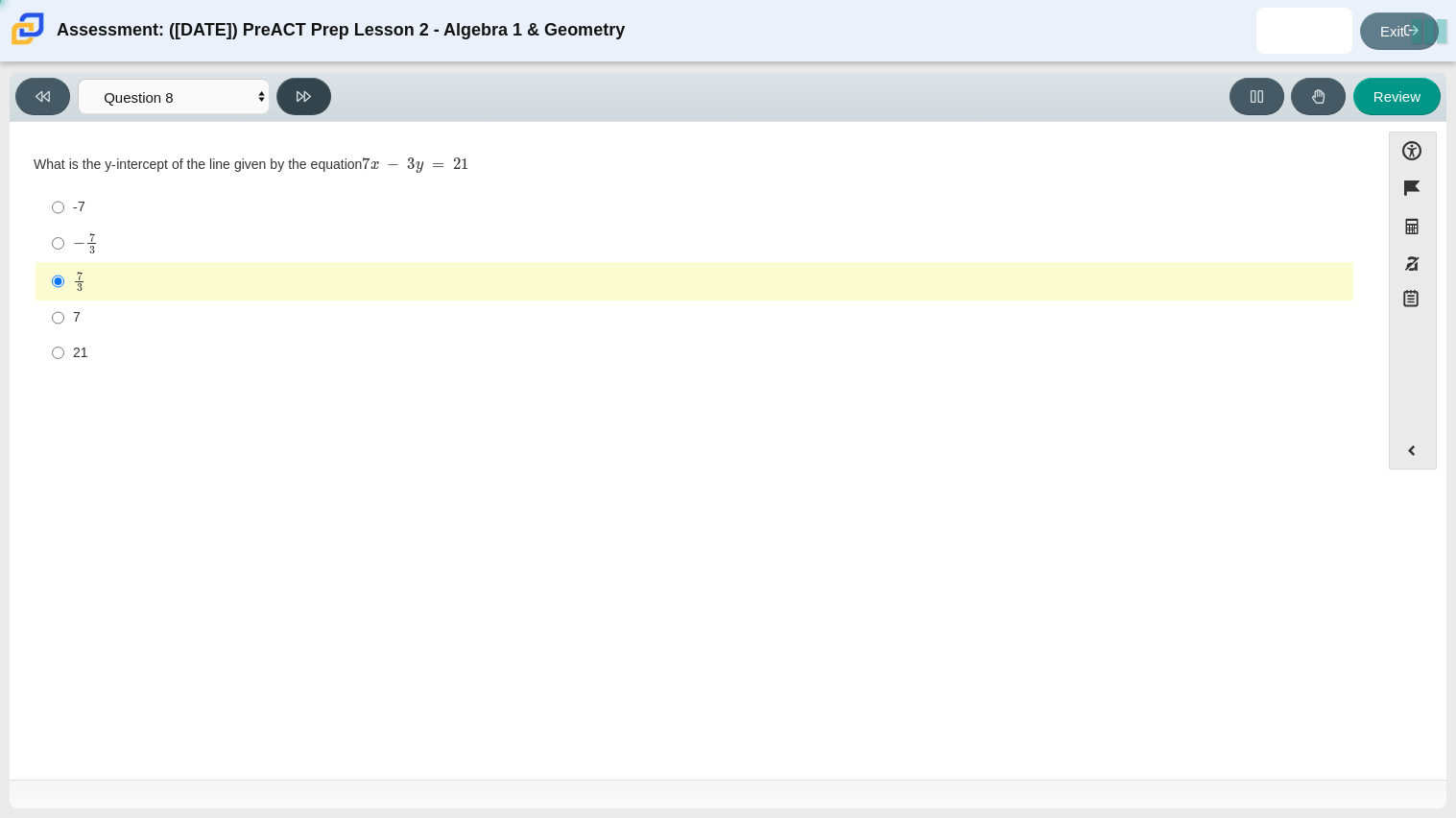
click at [294, 91] on button at bounding box center [304, 97] width 55 height 37
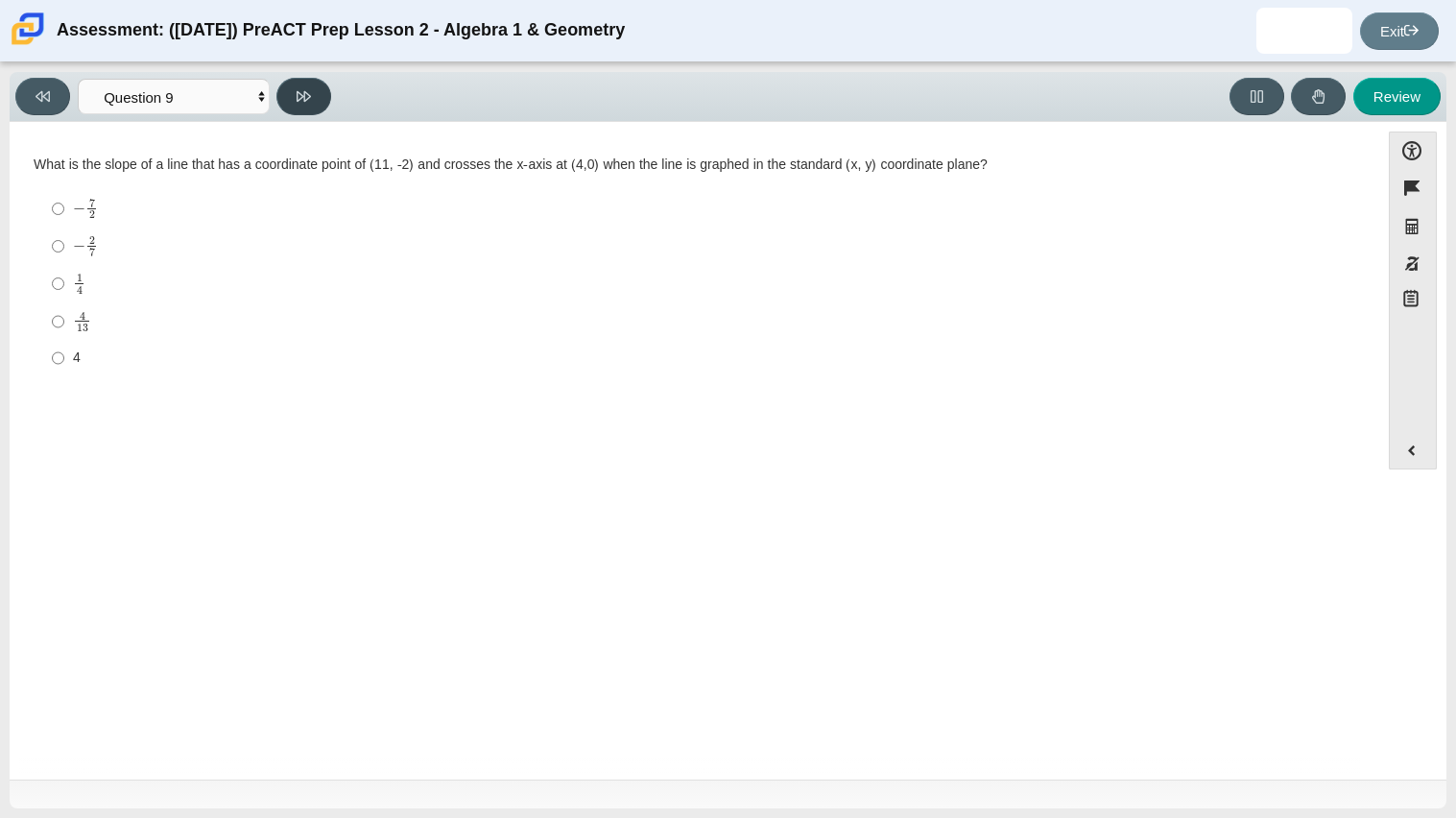
click at [294, 91] on button at bounding box center [304, 97] width 55 height 37
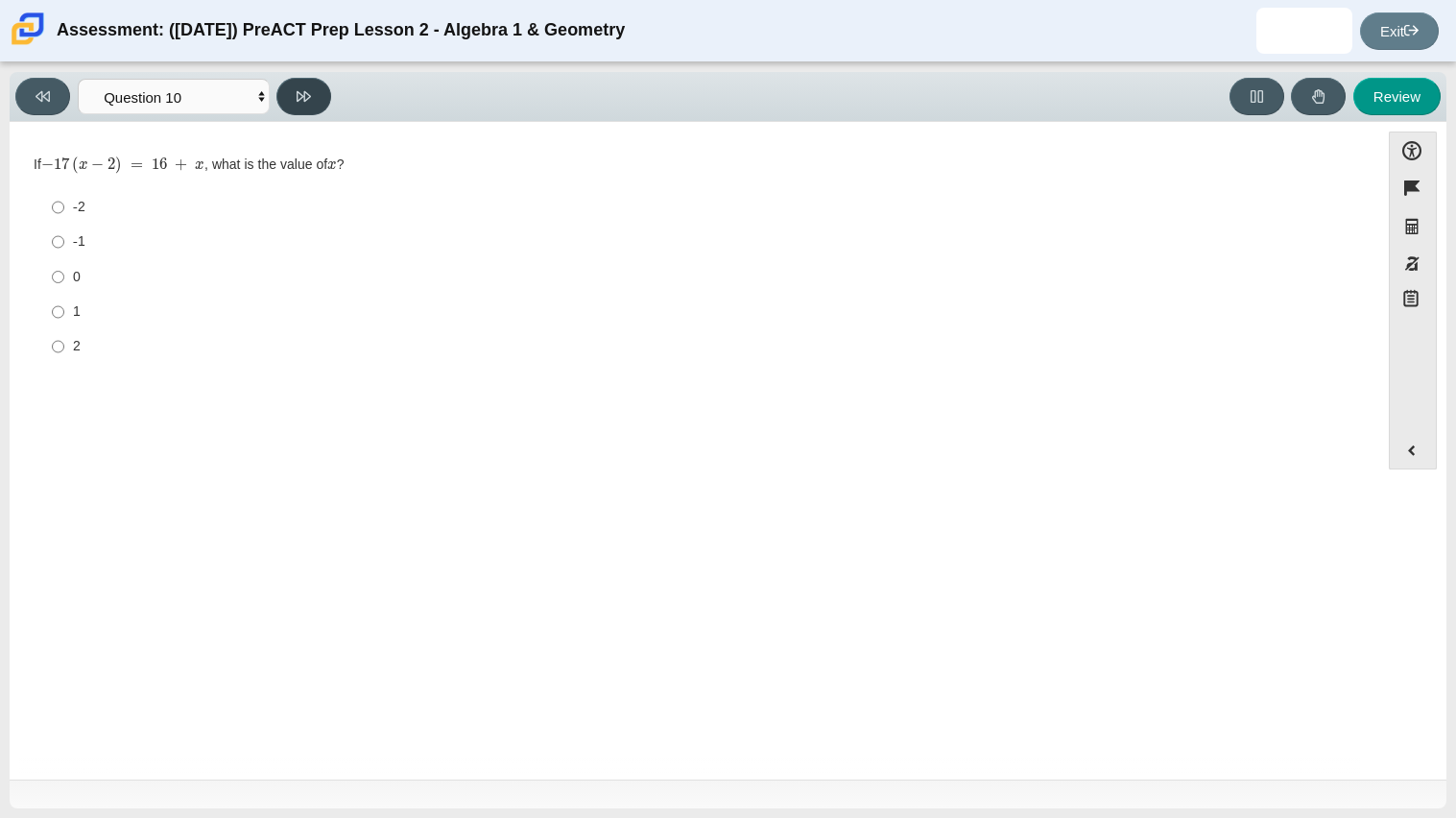
click at [294, 91] on button at bounding box center [304, 97] width 55 height 37
select select "review"
click at [294, 91] on button at bounding box center [304, 97] width 55 height 37
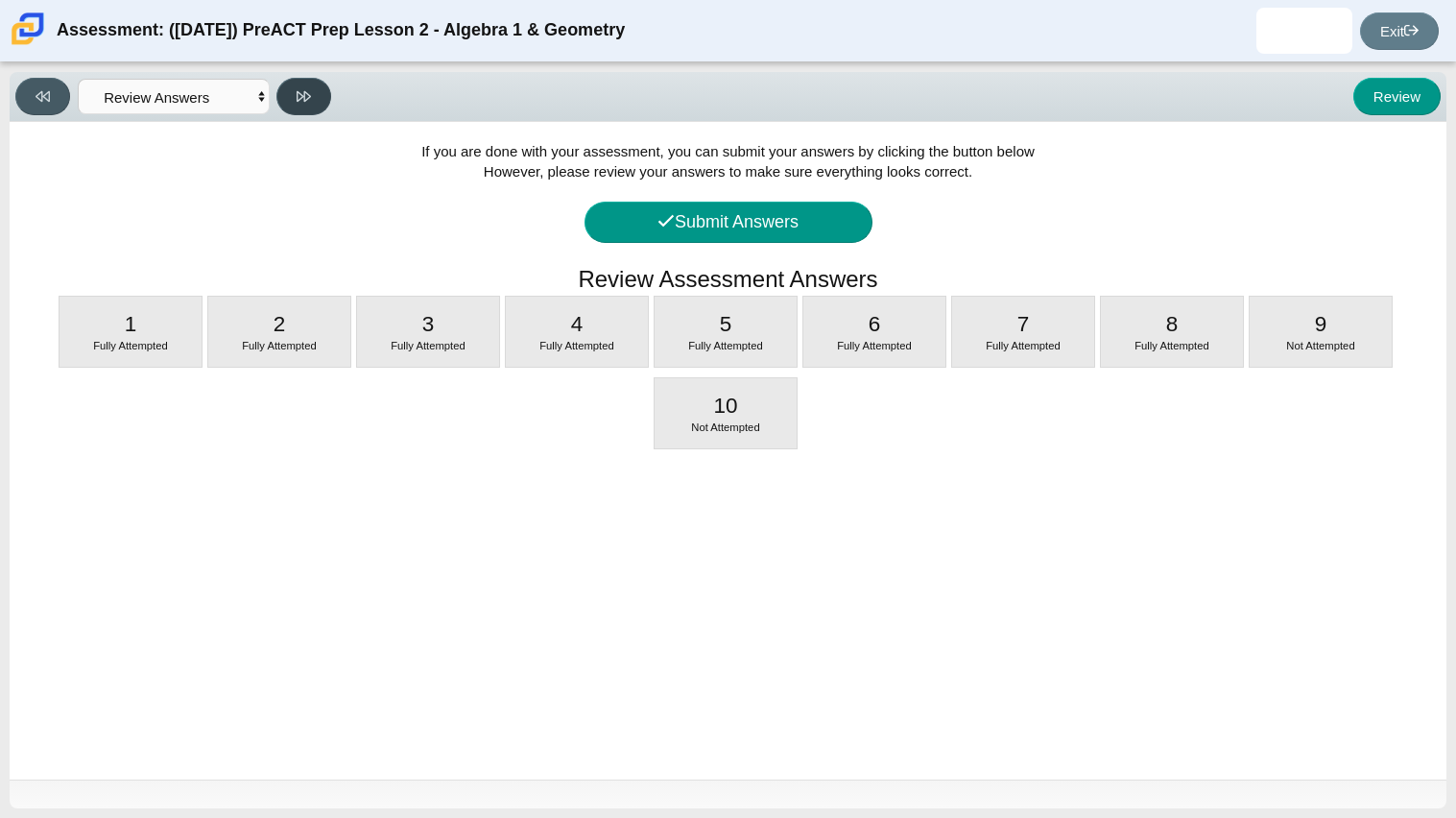
click at [294, 91] on button at bounding box center [304, 97] width 55 height 37
click at [754, 226] on button "Submit Answers" at bounding box center [728, 222] width 288 height 41
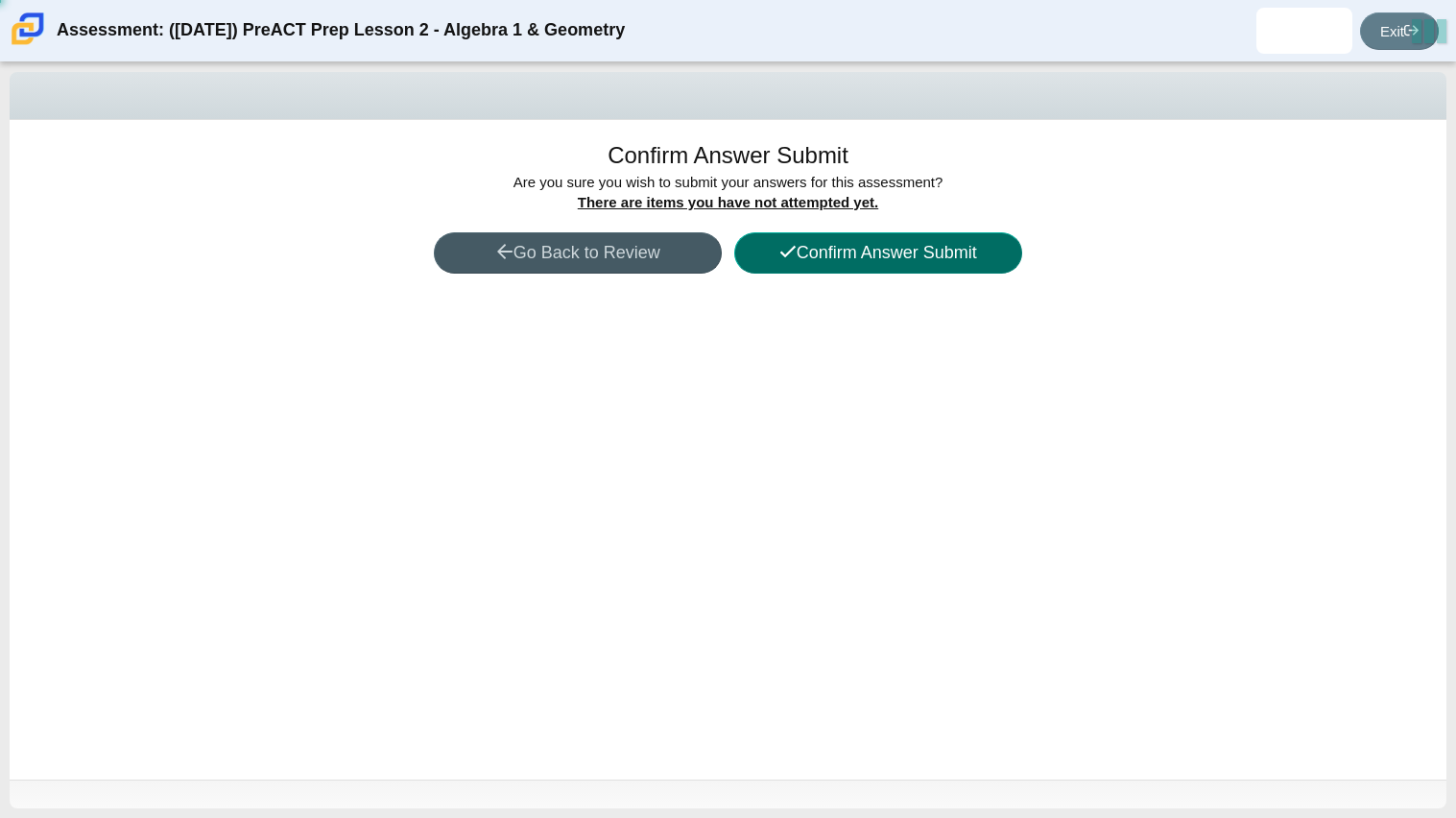
click at [811, 245] on button "Confirm Answer Submit" at bounding box center [878, 253] width 288 height 41
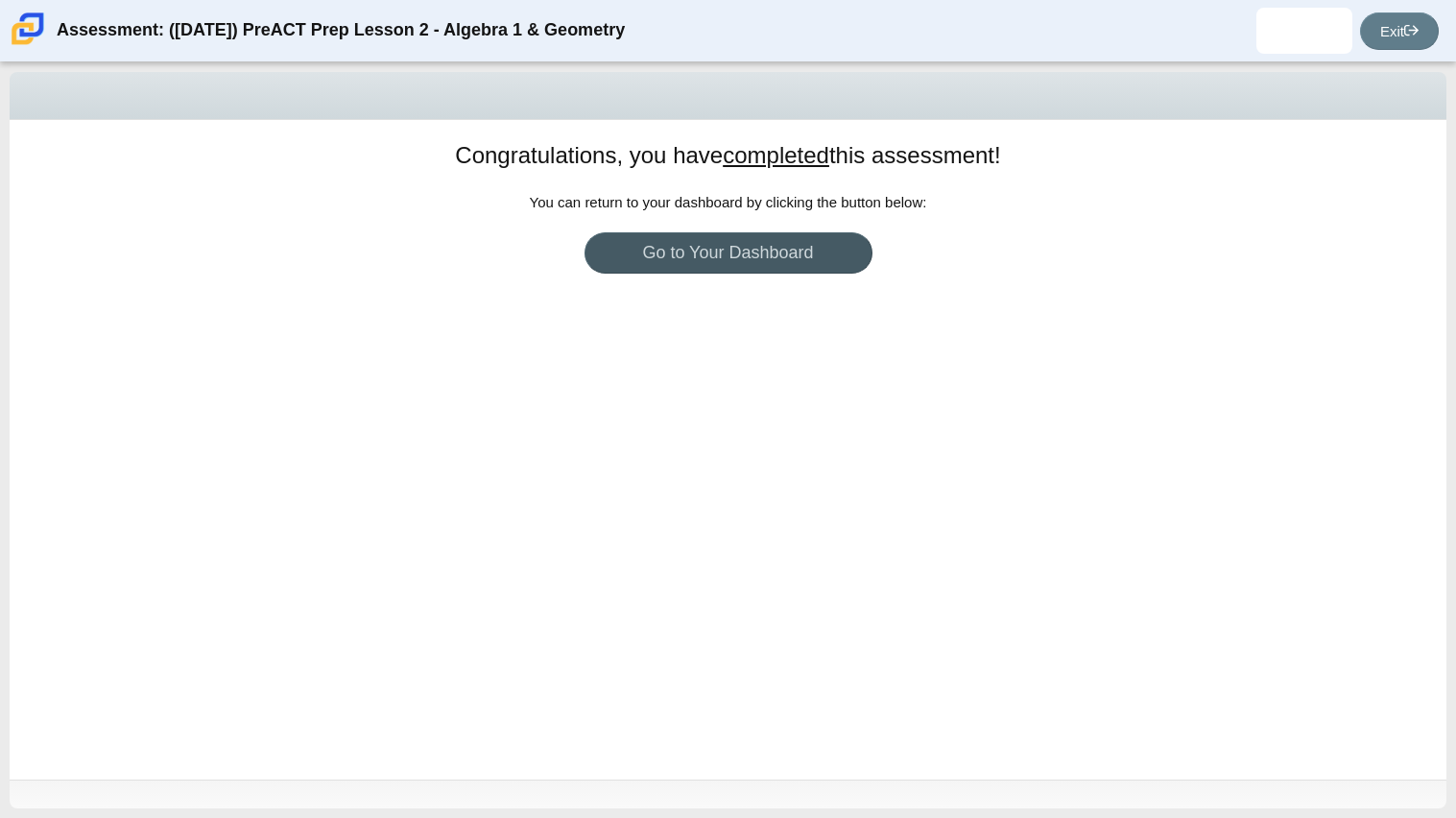
click at [718, 277] on div "Congratulations, you have completed this assessment! You can return to your das…" at bounding box center [728, 450] width 1436 height 660
click at [733, 261] on link "Go to Your Dashboard" at bounding box center [728, 253] width 288 height 41
